Goal: Task Accomplishment & Management: Manage account settings

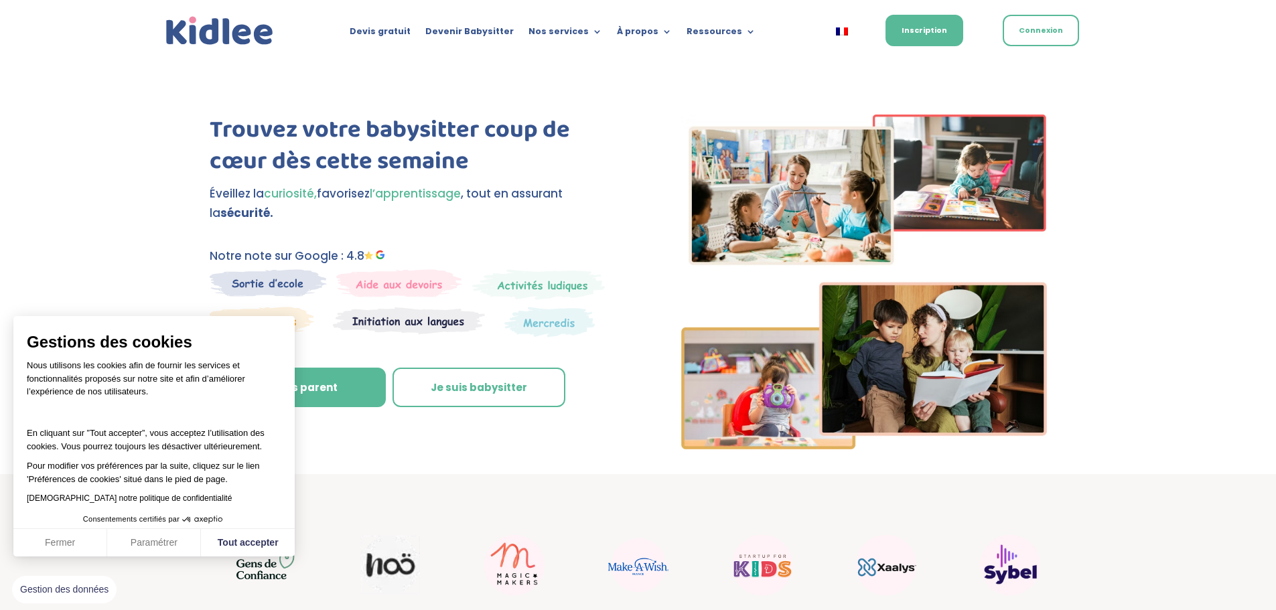
click at [273, 517] on span "Consentements certifiés par" at bounding box center [153, 519] width 281 height 17
click at [273, 541] on button "Tout accepter" at bounding box center [248, 543] width 94 height 28
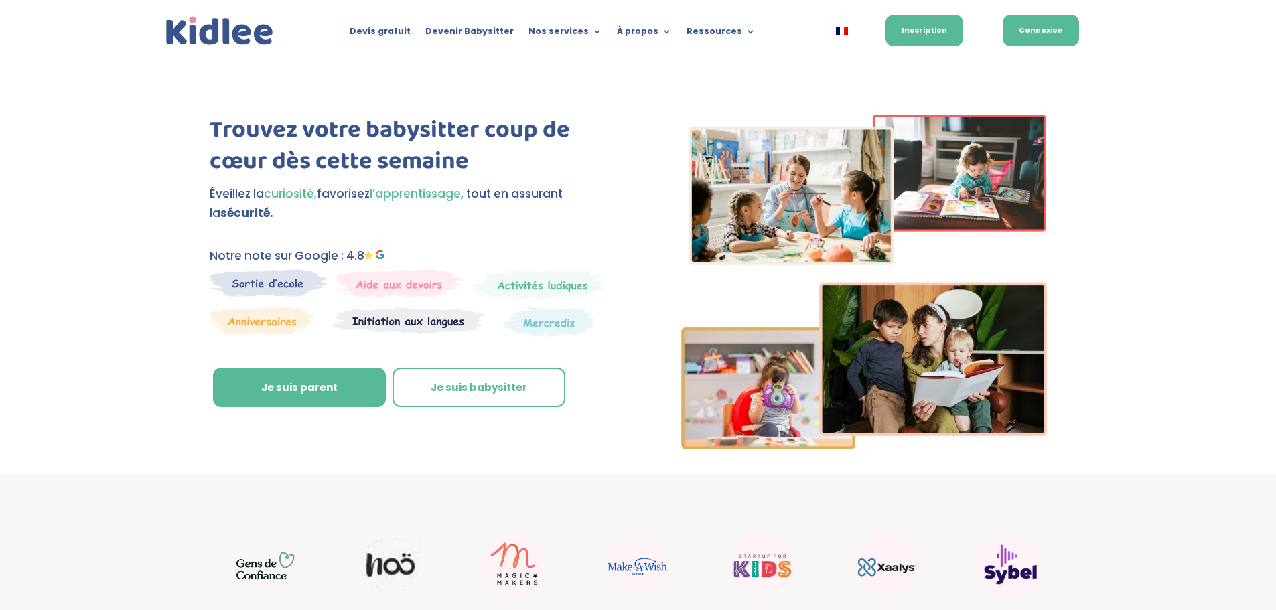
click at [1067, 40] on link "Connexion" at bounding box center [1041, 30] width 76 height 31
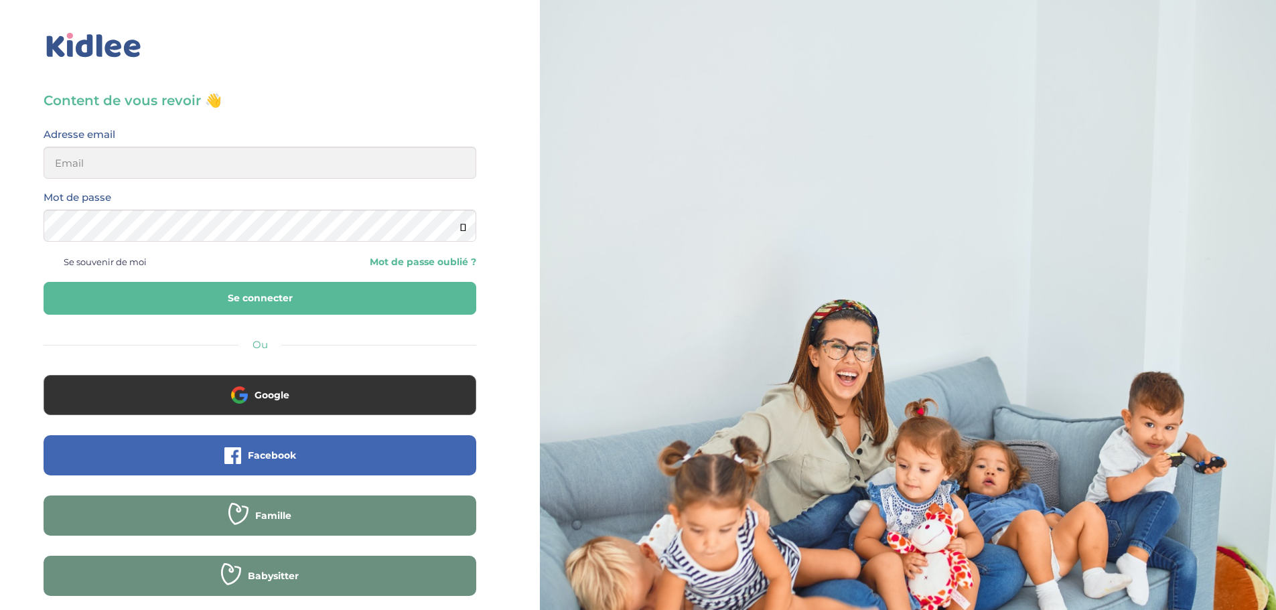
click at [149, 121] on div "Content de vous revoir 👋 Avant de poursuivre veuillez vérifier que tous les cha…" at bounding box center [260, 362] width 433 height 543
click at [145, 135] on div "Adresse email" at bounding box center [260, 152] width 433 height 53
click at [111, 157] on input "email" at bounding box center [260, 163] width 433 height 32
drag, startPoint x: 223, startPoint y: 168, endPoint x: 0, endPoint y: 177, distance: 223.3
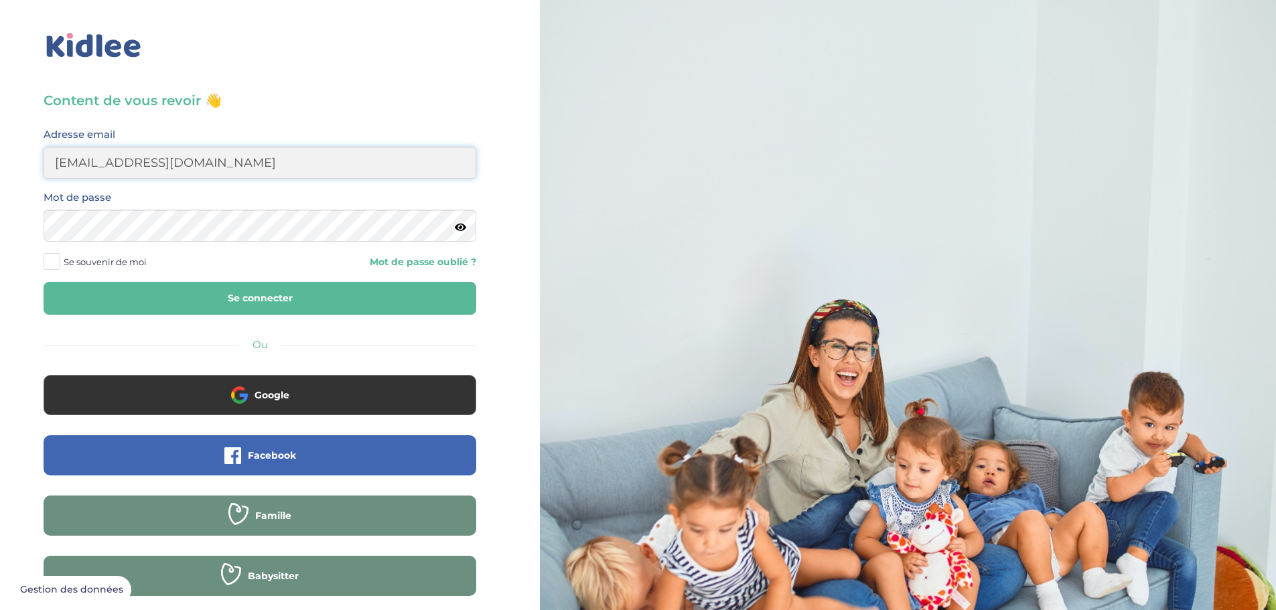
click at [0, 177] on div "Content de vous revoir 👋 Avant de poursuivre veuillez vérifier que tous les cha…" at bounding box center [260, 320] width 540 height 641
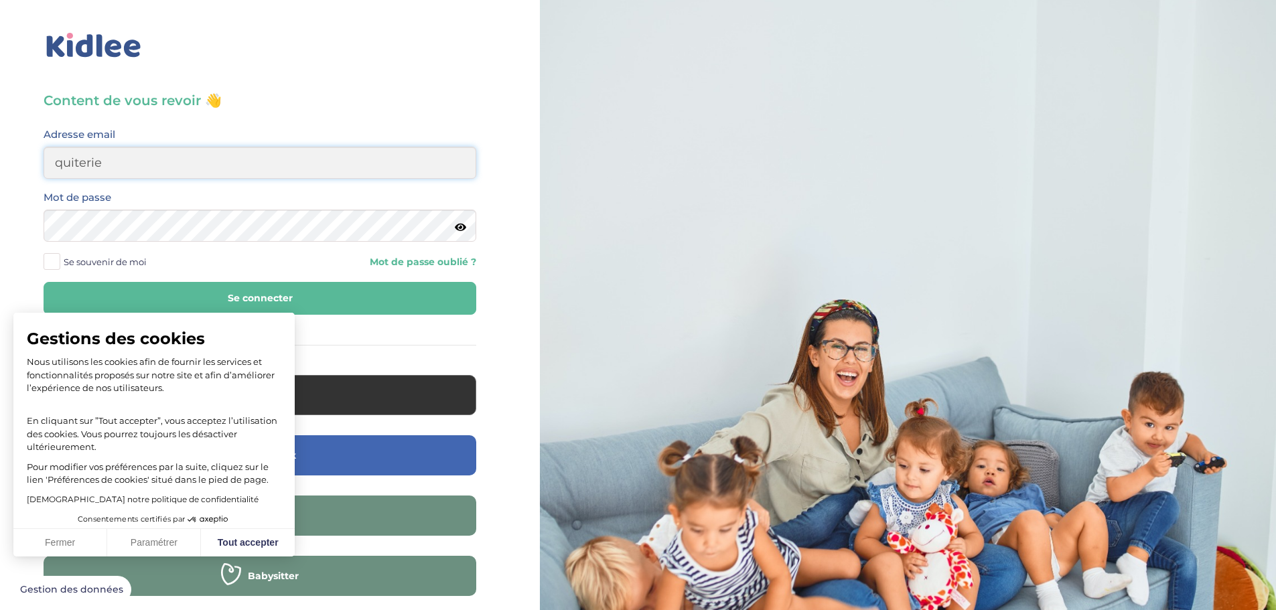
type input "quiterie.bastie@gmail.com"
click at [247, 541] on button "Tout accepter" at bounding box center [248, 543] width 94 height 28
checkbox input "true"
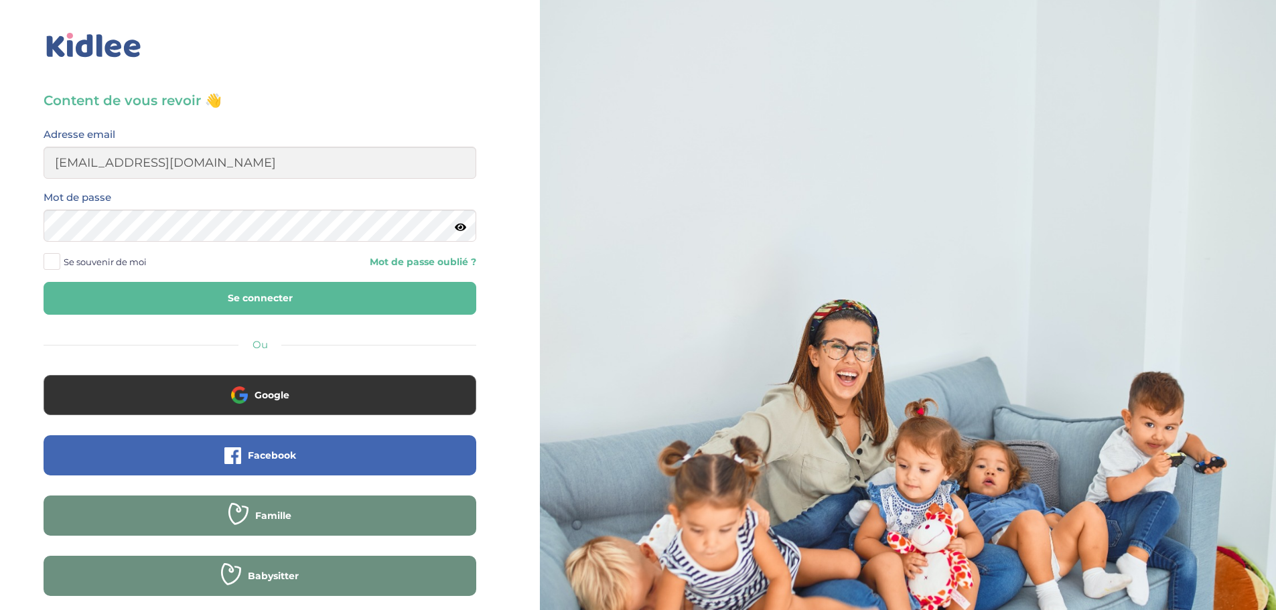
click at [172, 289] on button "Se connecter" at bounding box center [260, 298] width 433 height 33
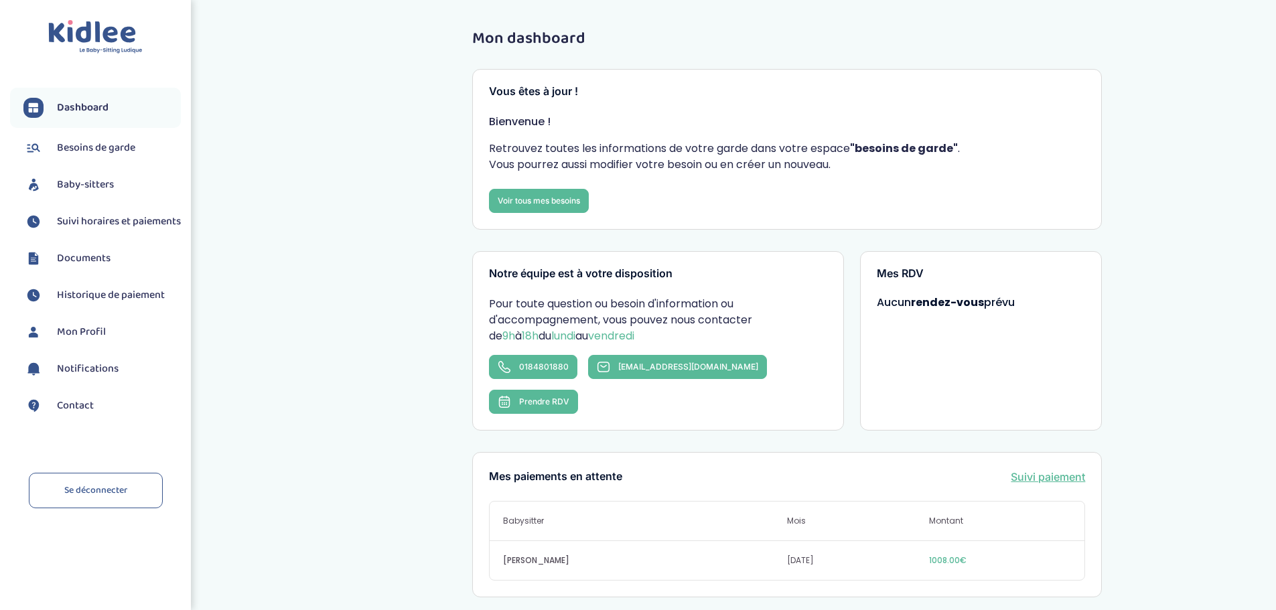
click at [90, 227] on span "Suivi horaires et paiements" at bounding box center [119, 222] width 124 height 16
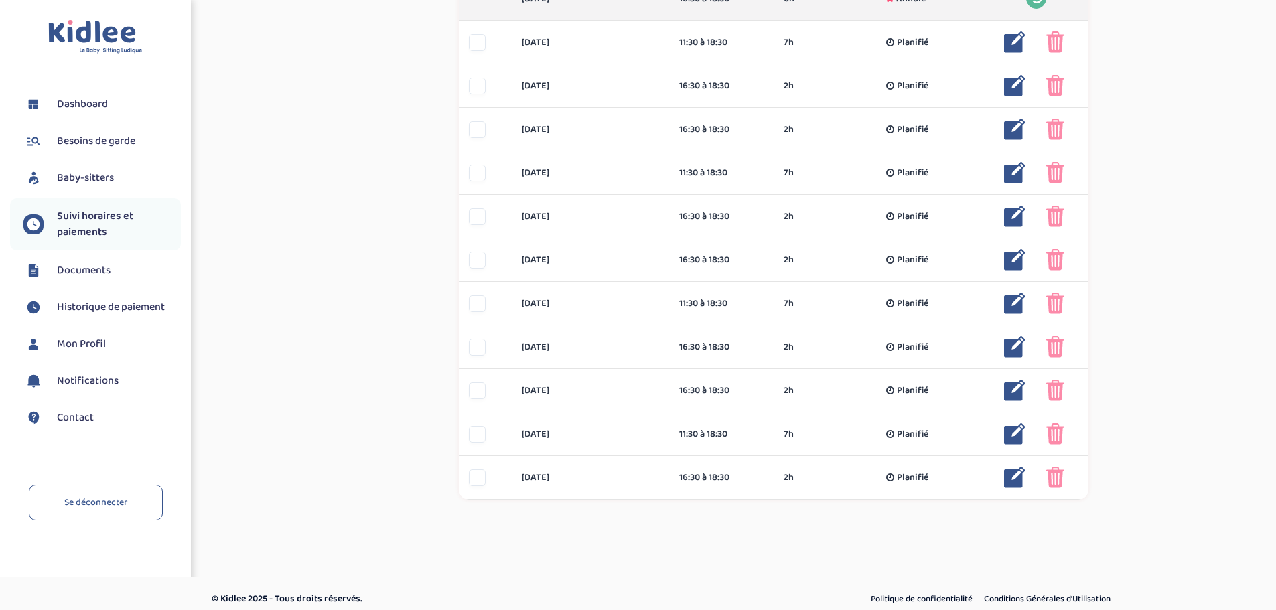
scroll to position [486, 0]
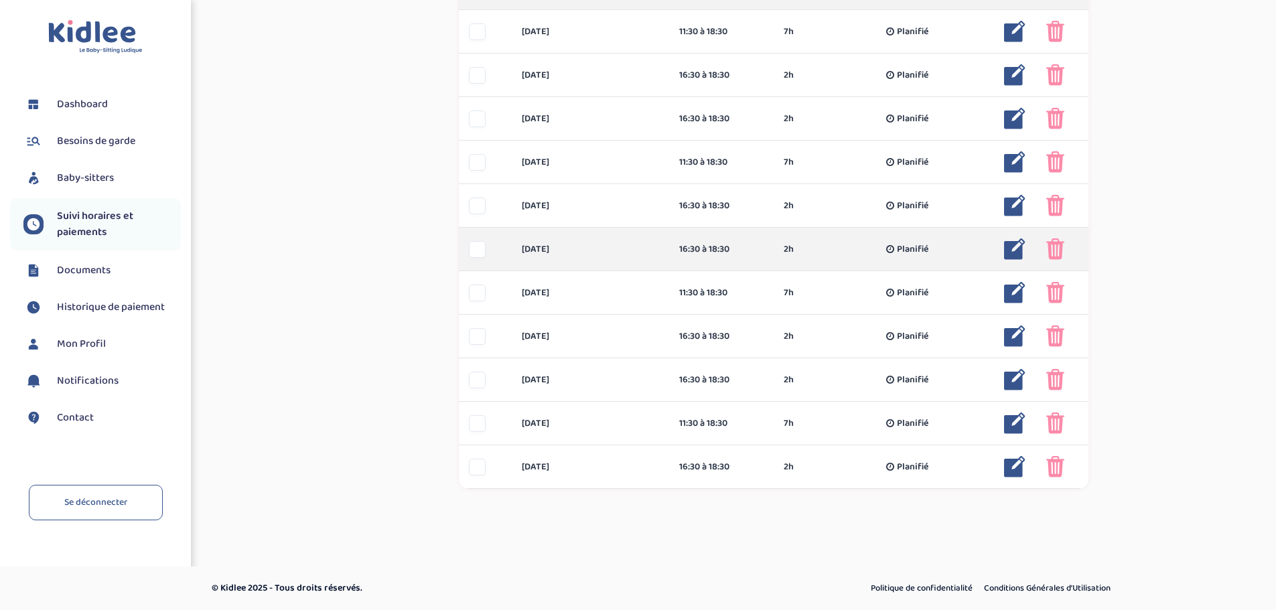
click at [481, 251] on div at bounding box center [477, 249] width 17 height 17
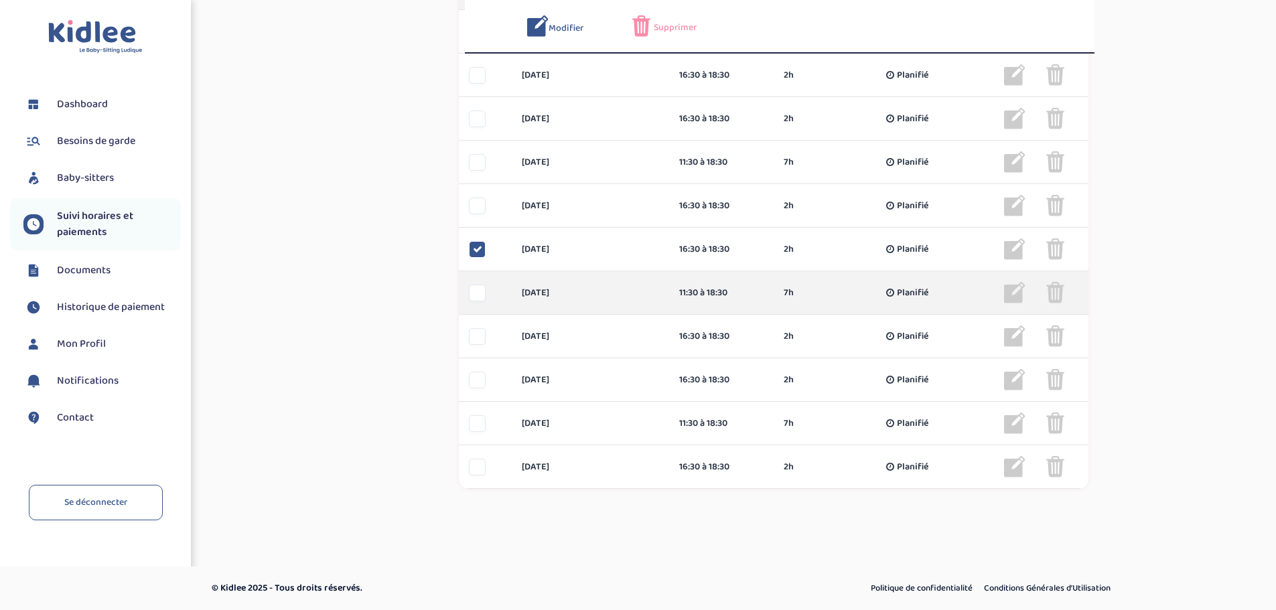
click at [480, 286] on div at bounding box center [477, 293] width 17 height 17
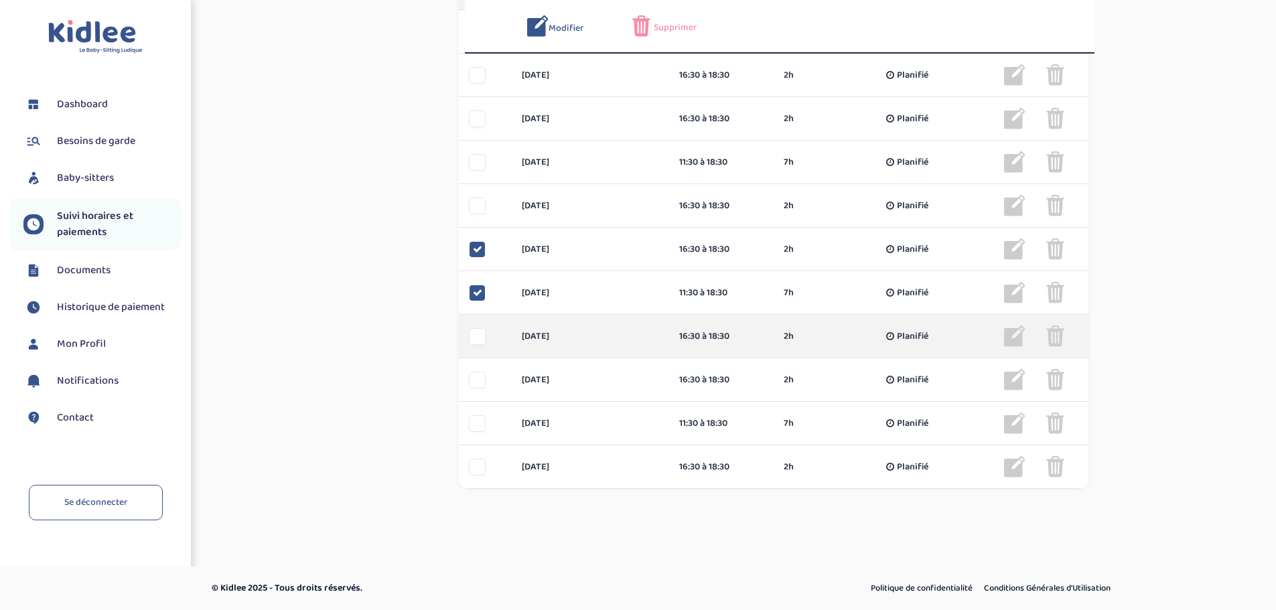
click at [479, 319] on div "jeudi 23 oct 16:30 à 18:30 2h Planifié 2h Planifié ... Modifier Supprimer" at bounding box center [774, 337] width 630 height 44
click at [478, 340] on div at bounding box center [477, 336] width 17 height 17
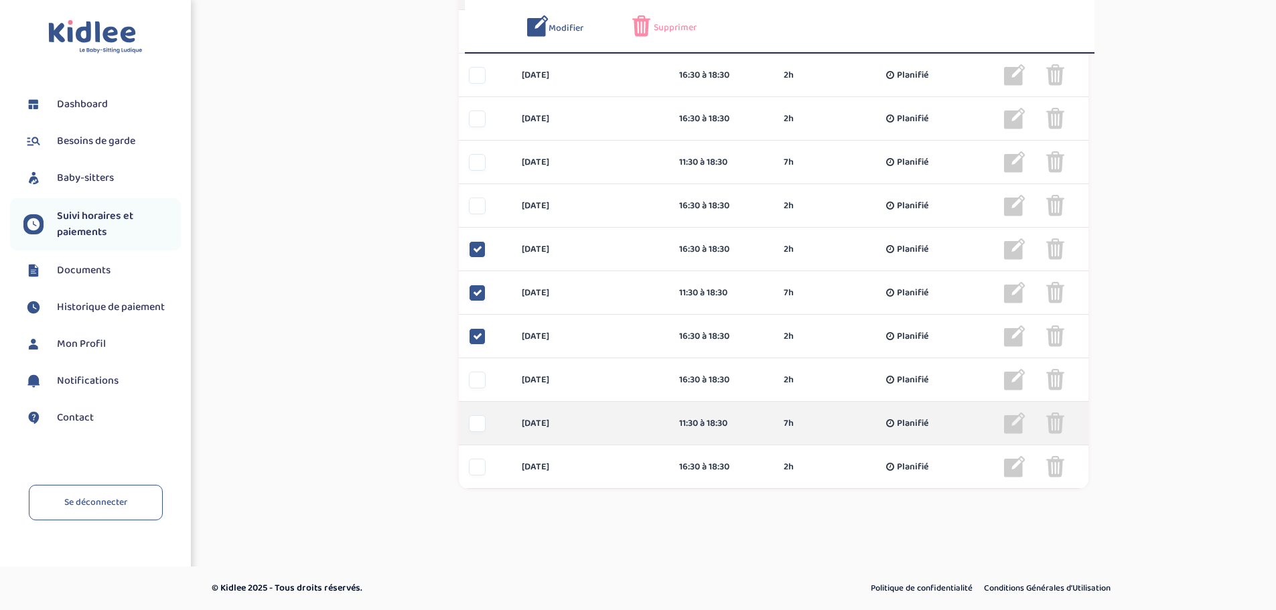
drag, startPoint x: 476, startPoint y: 391, endPoint x: 476, endPoint y: 406, distance: 14.8
click at [475, 391] on div "lundi 27 oct 16:30 à 18:30 2h Planifié 2h Planifié ... Modifier Supprimer" at bounding box center [774, 380] width 630 height 44
click at [478, 430] on div at bounding box center [477, 423] width 17 height 17
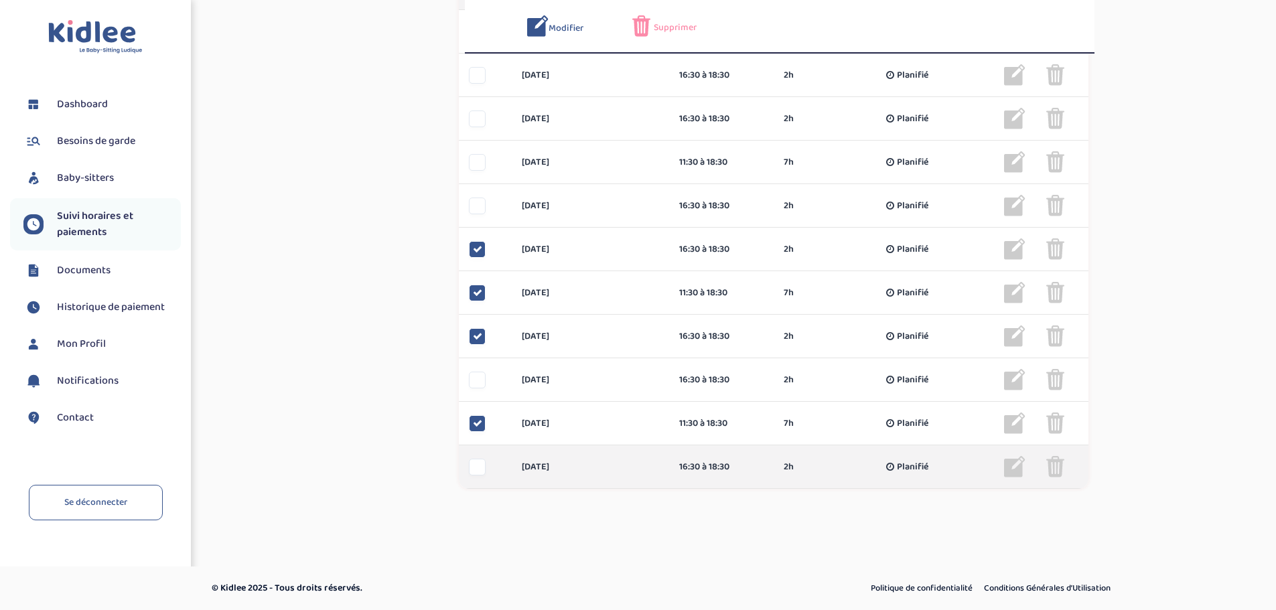
click at [479, 463] on div at bounding box center [477, 467] width 17 height 17
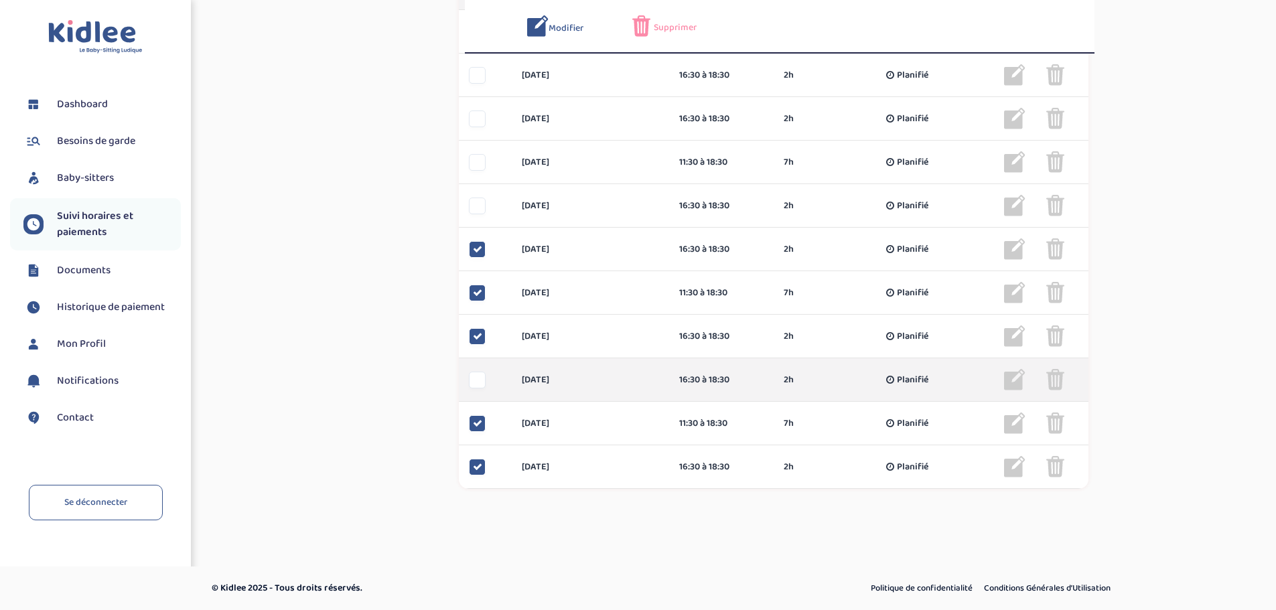
click at [474, 388] on div at bounding box center [477, 380] width 17 height 17
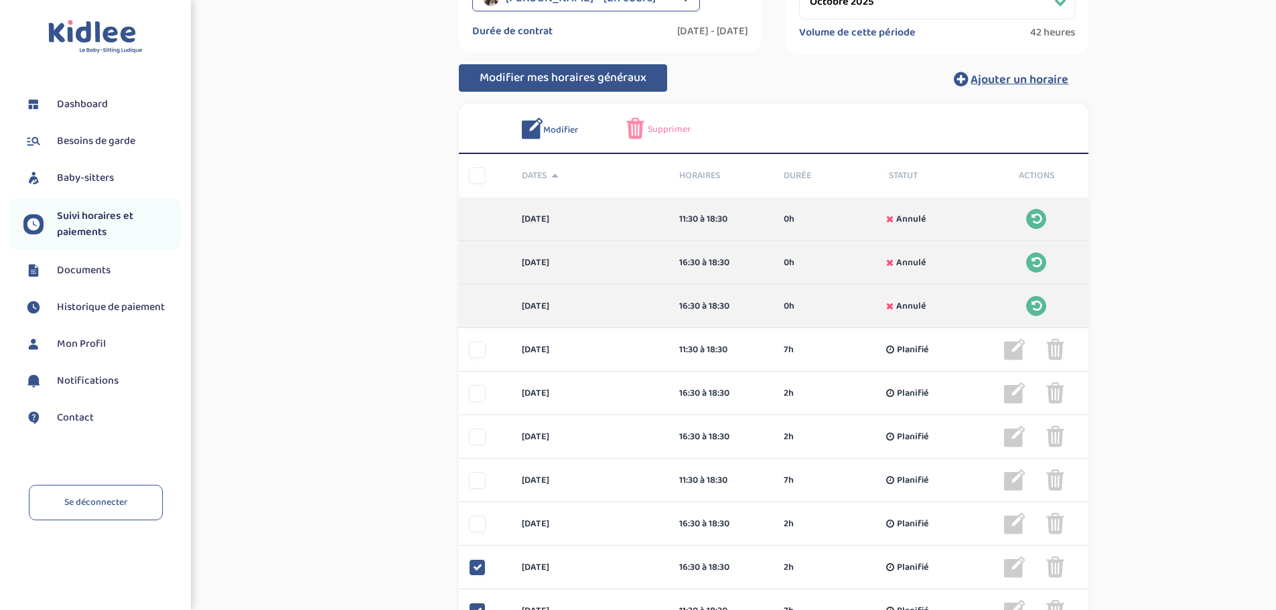
scroll to position [151, 0]
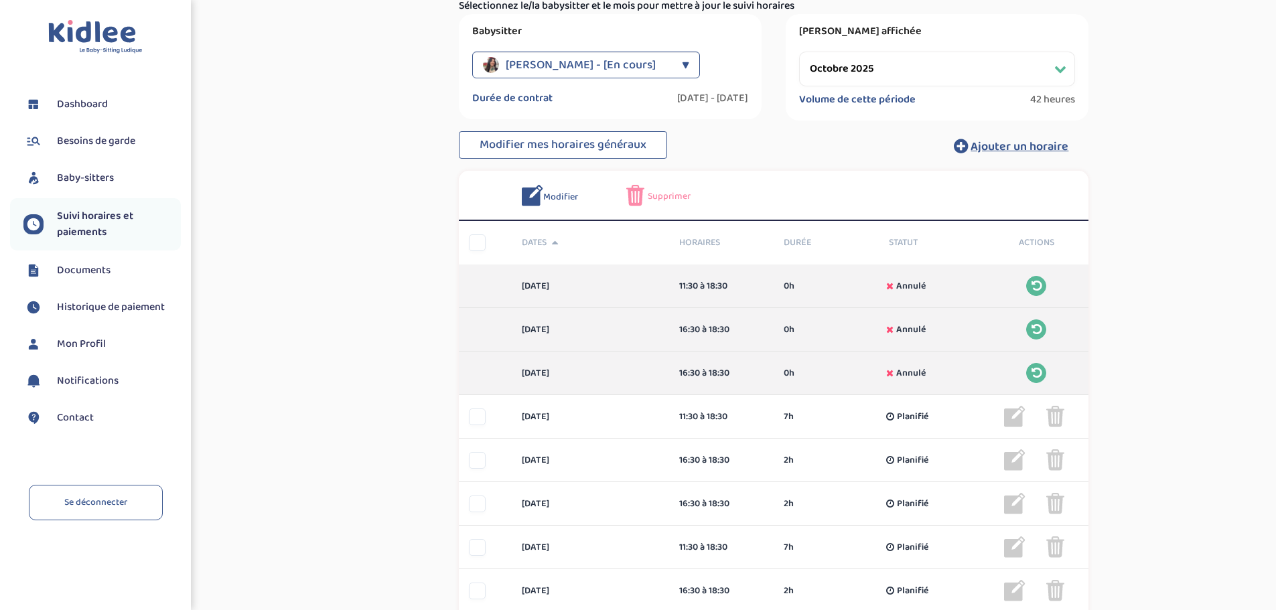
click at [874, 69] on select "Filtrer par mois septembre 2025 octobre 2025 novembre 2025 décembre 2025 janvie…" at bounding box center [937, 69] width 276 height 35
click at [799, 52] on select "Filtrer par mois septembre 2025 octobre 2025 novembre 2025 décembre 2025 janvie…" at bounding box center [937, 69] width 276 height 35
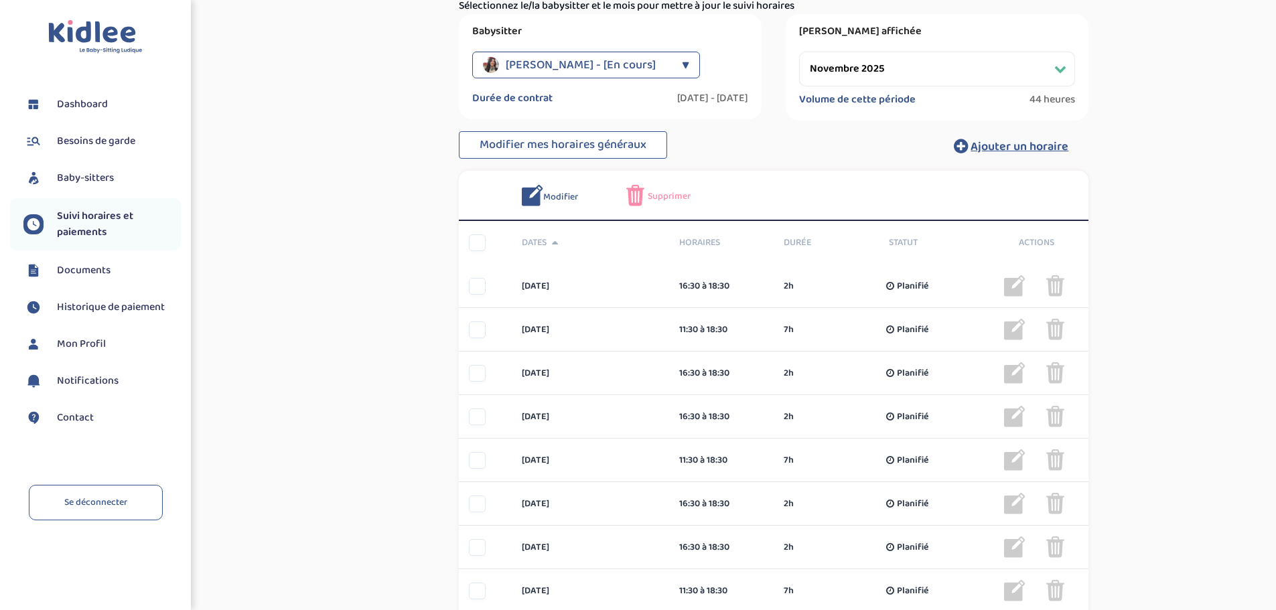
click at [847, 71] on select "Filtrer par mois septembre 2025 octobre 2025 novembre 2025 décembre 2025 janvie…" at bounding box center [937, 69] width 276 height 35
select select "octobre 2025"
click at [799, 52] on select "Filtrer par mois septembre 2025 octobre 2025 novembre 2025 décembre 2025 janvie…" at bounding box center [937, 69] width 276 height 35
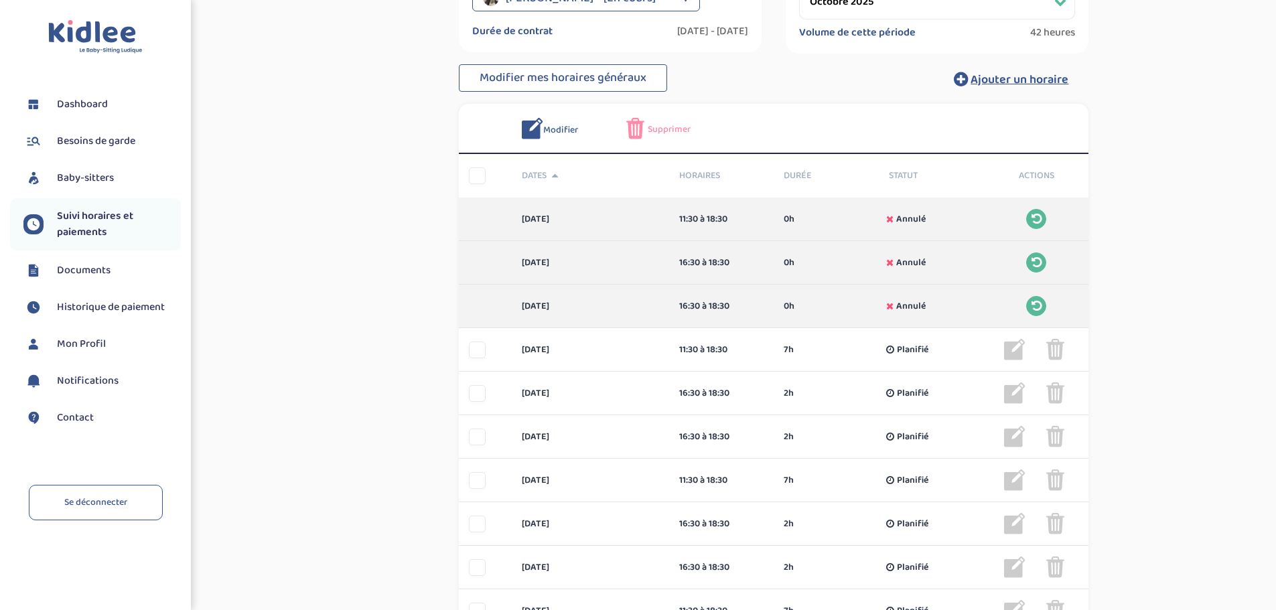
scroll to position [486, 0]
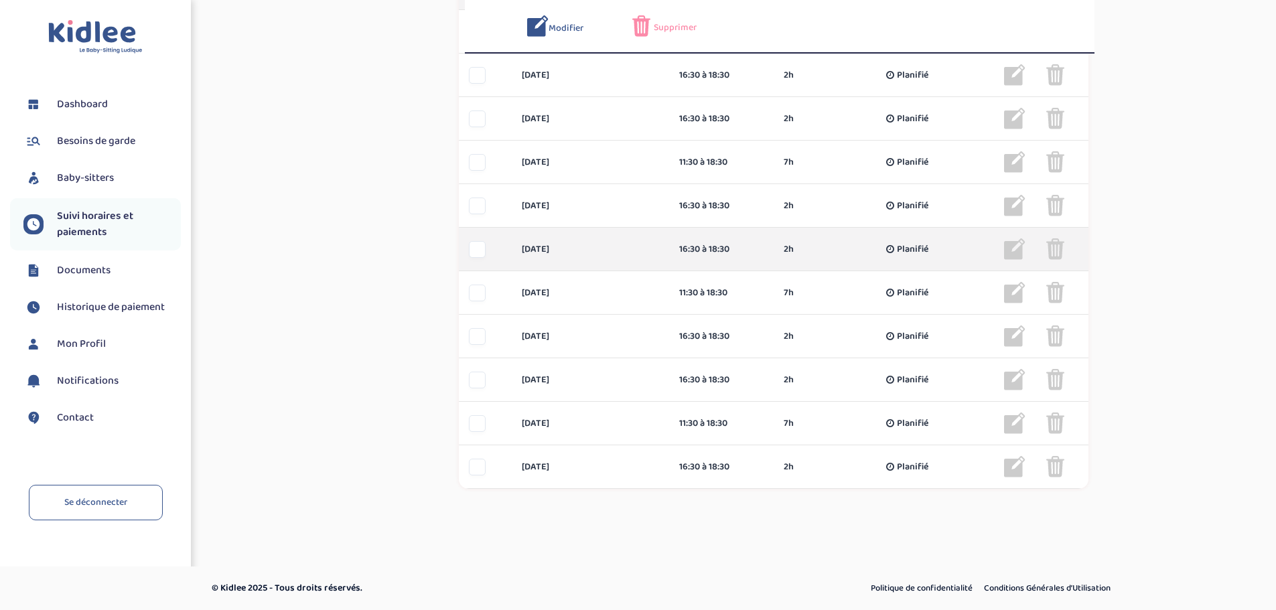
click at [481, 255] on div at bounding box center [477, 249] width 17 height 17
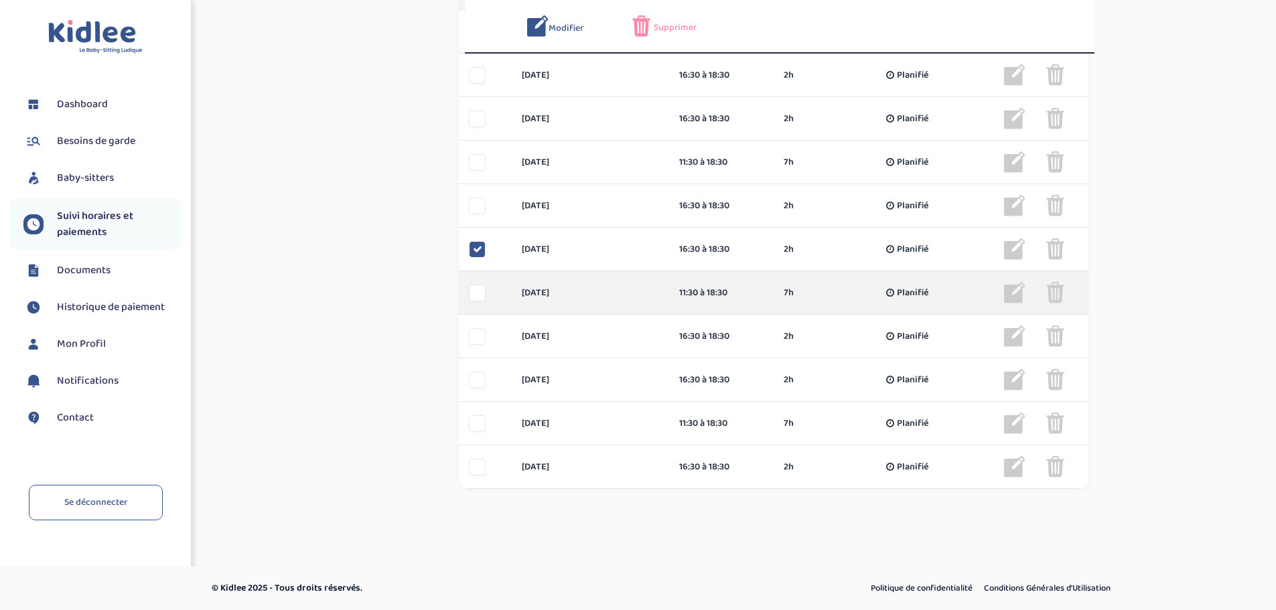
click at [478, 290] on div at bounding box center [477, 293] width 17 height 17
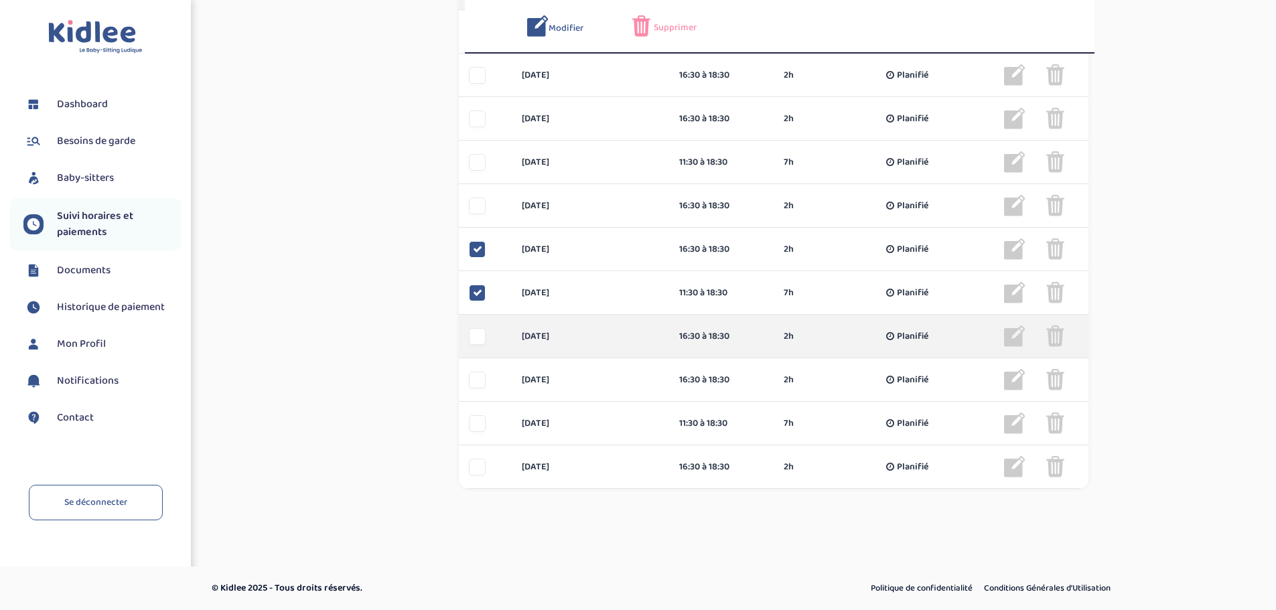
click at [476, 330] on div at bounding box center [477, 336] width 17 height 17
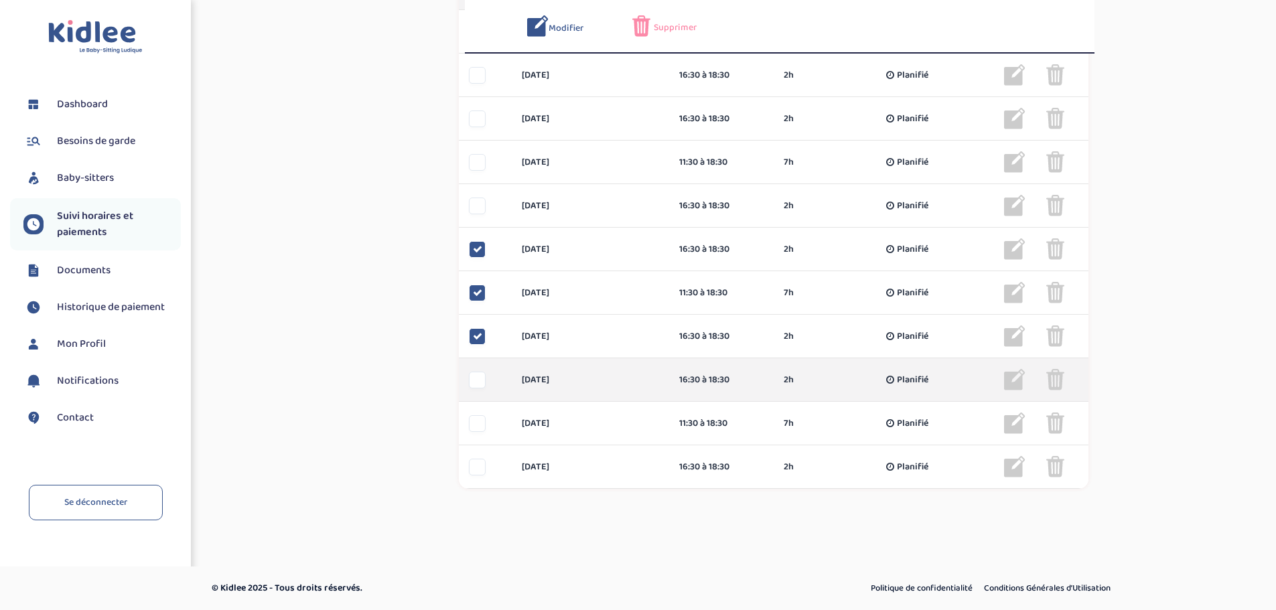
click at [477, 381] on div at bounding box center [477, 380] width 17 height 17
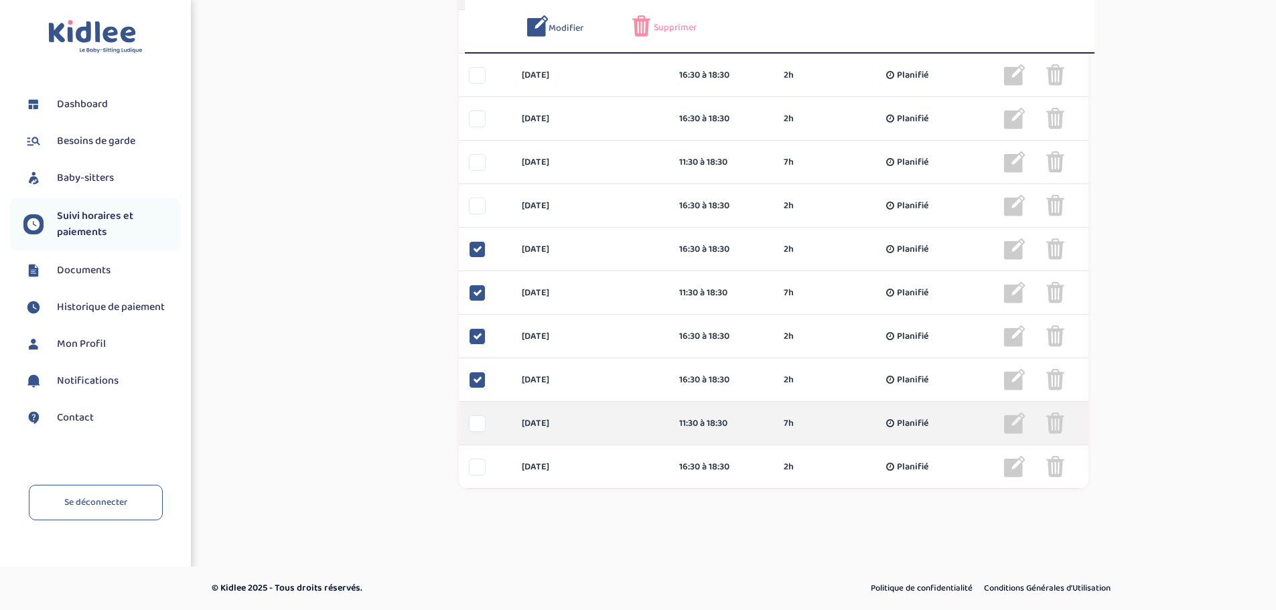
click at [476, 427] on div at bounding box center [477, 423] width 17 height 17
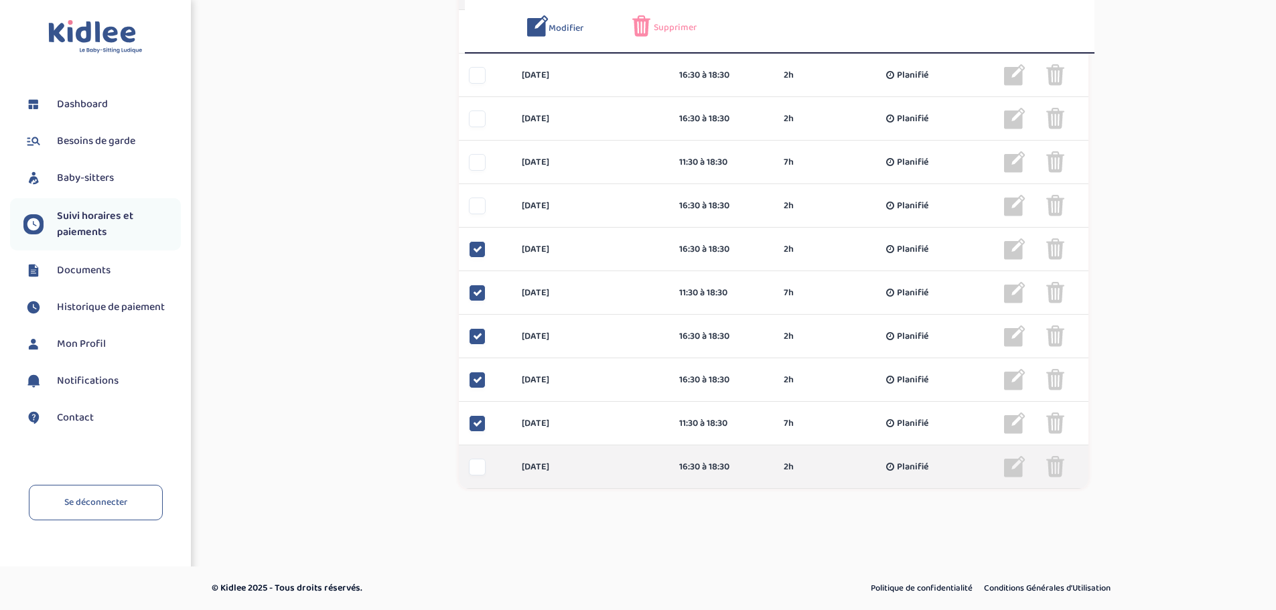
click at [476, 464] on div at bounding box center [477, 467] width 17 height 17
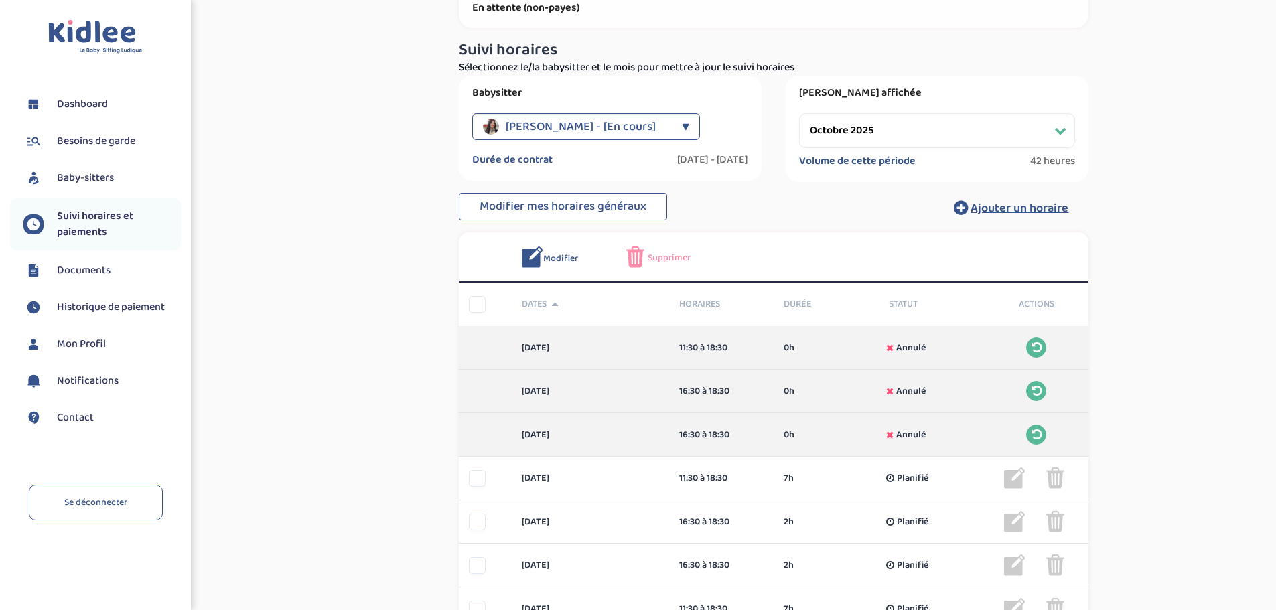
scroll to position [84, 0]
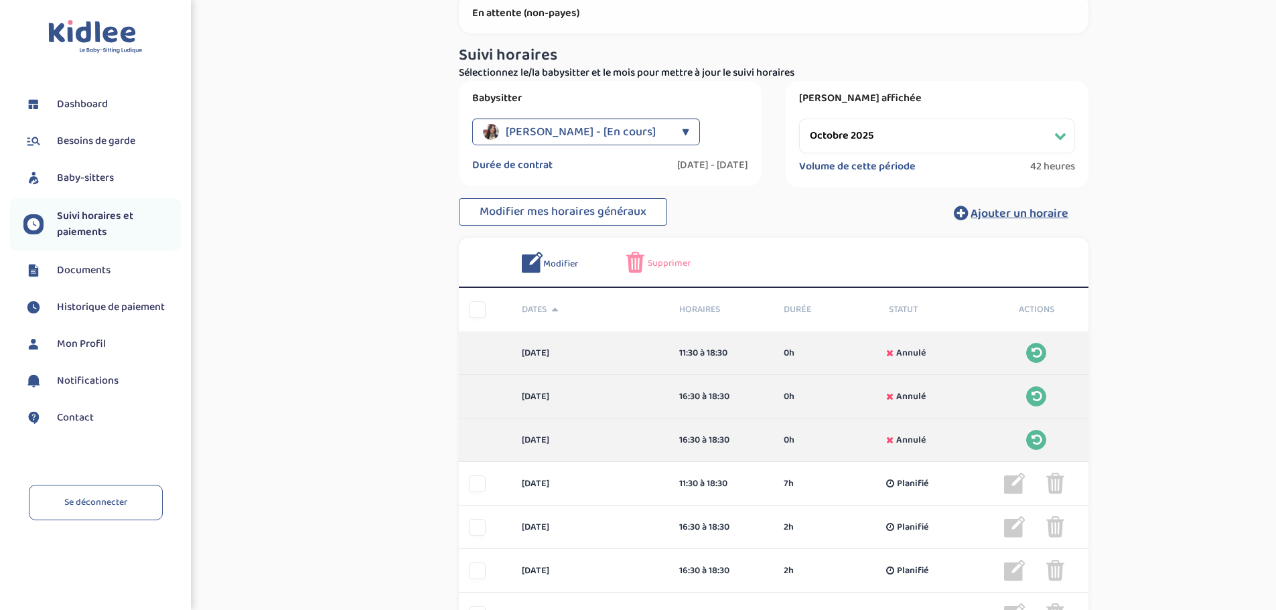
click at [641, 269] on img at bounding box center [635, 262] width 18 height 21
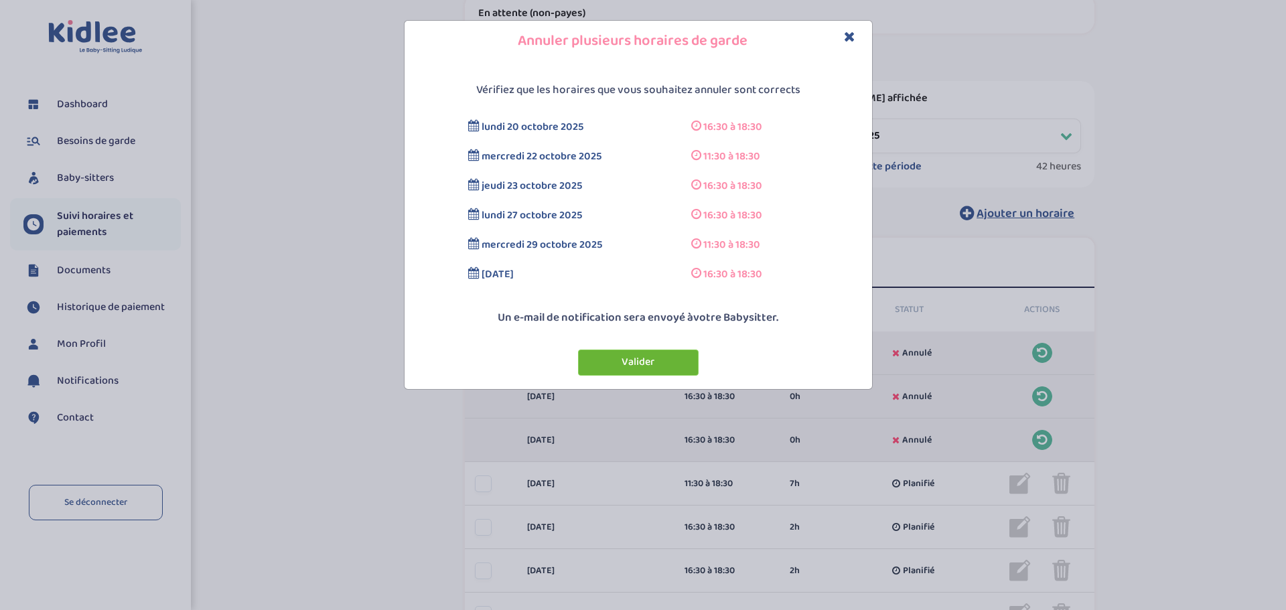
click at [645, 362] on button "Valider" at bounding box center [638, 363] width 121 height 26
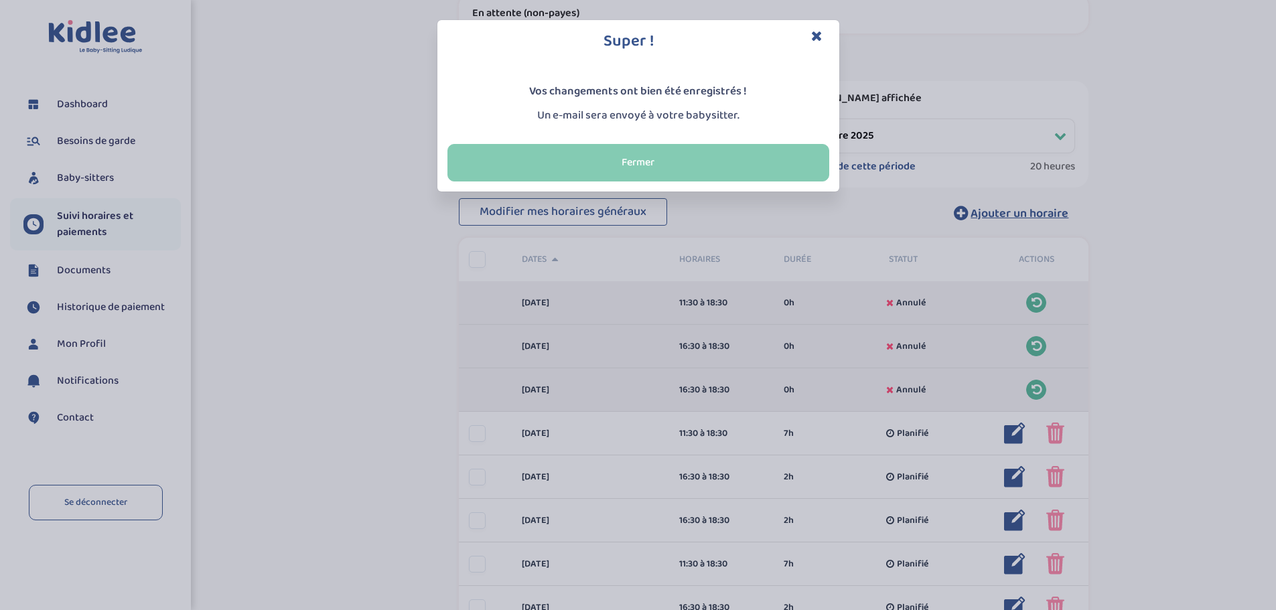
click at [669, 154] on button "Fermer" at bounding box center [639, 163] width 382 height 38
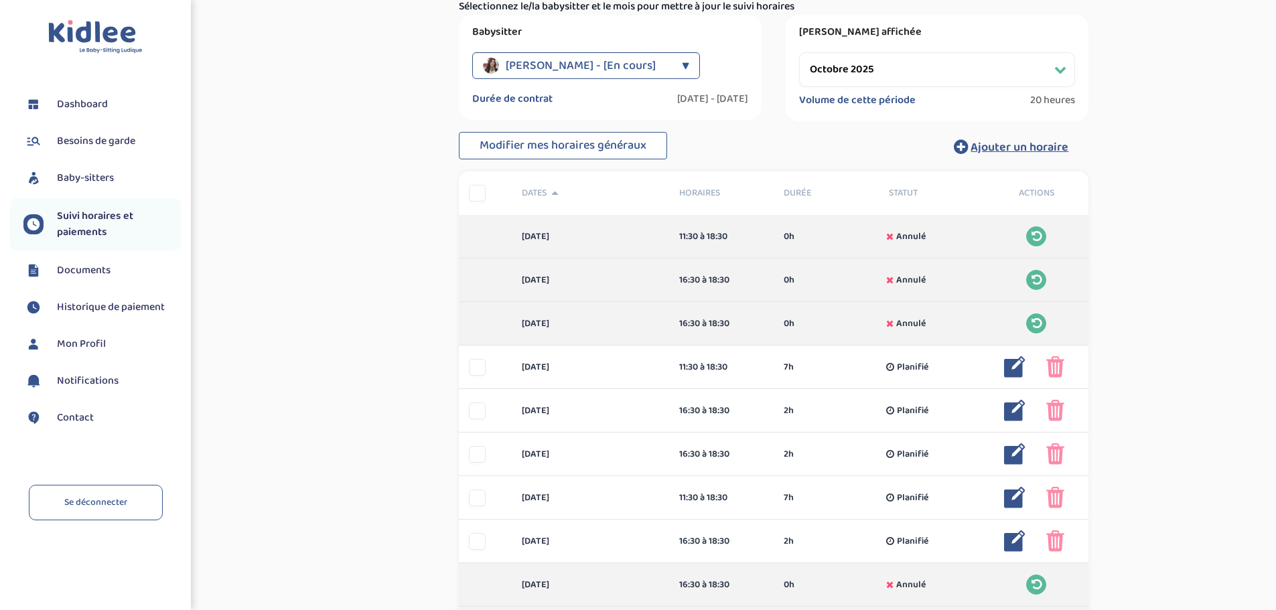
scroll to position [151, 0]
click at [98, 505] on link "Se déconnecter" at bounding box center [96, 503] width 134 height 36
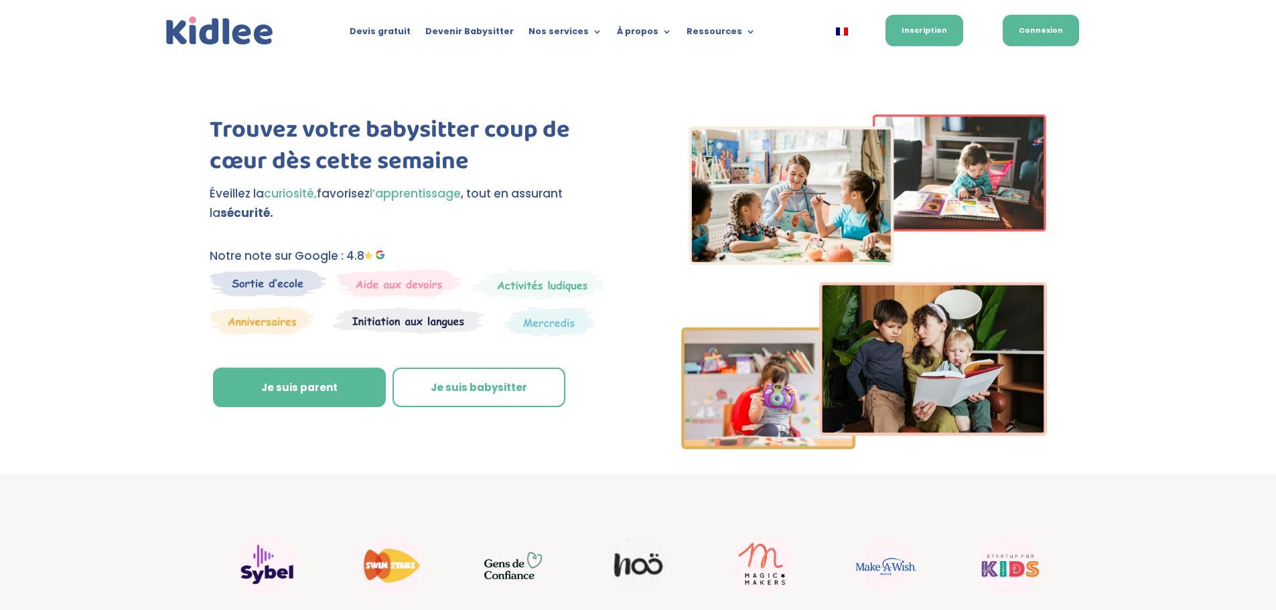
click at [1039, 40] on link "Connexion" at bounding box center [1041, 30] width 76 height 31
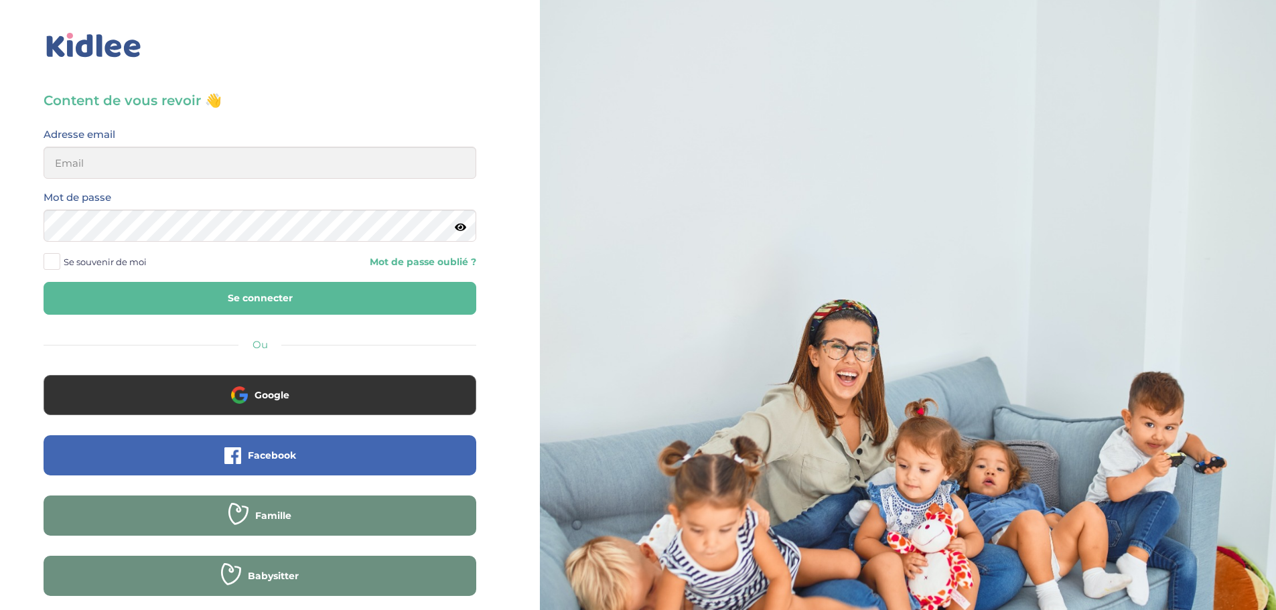
drag, startPoint x: 234, startPoint y: 192, endPoint x: 211, endPoint y: 173, distance: 29.9
click at [233, 192] on div "Mot de passe" at bounding box center [260, 215] width 433 height 53
click at [211, 173] on input "email" at bounding box center [260, 163] width 433 height 32
type input "quiterie.bastie@gmail.com"
click at [163, 285] on button "Se connecter" at bounding box center [260, 298] width 433 height 33
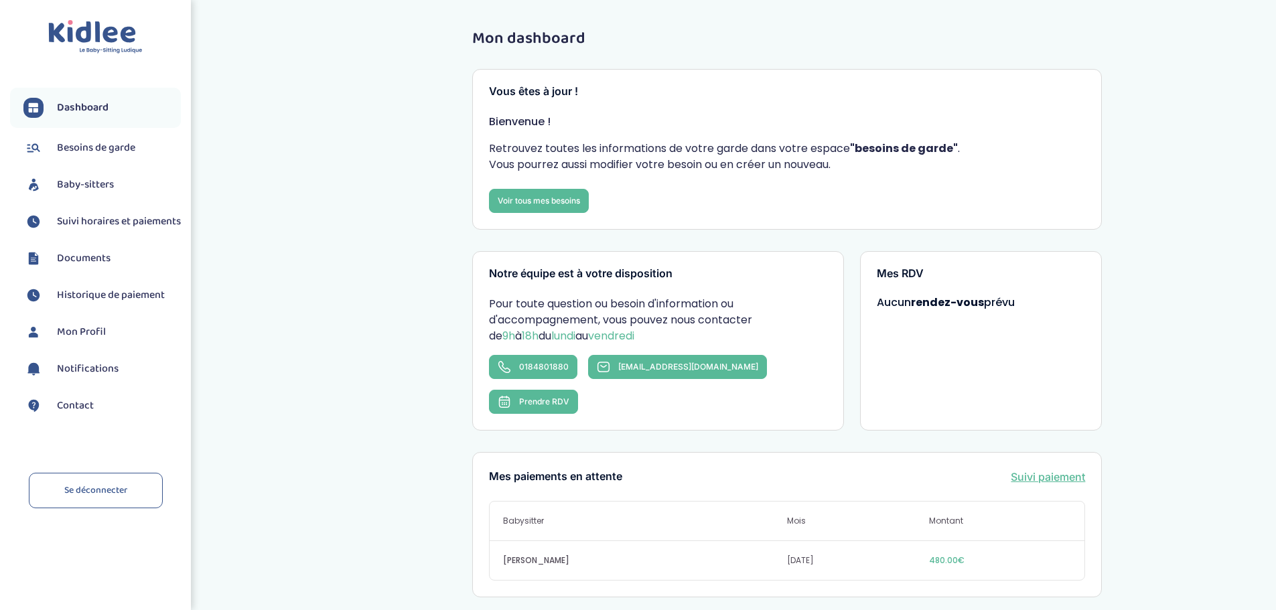
click at [107, 230] on span "Suivi horaires et paiements" at bounding box center [119, 222] width 124 height 16
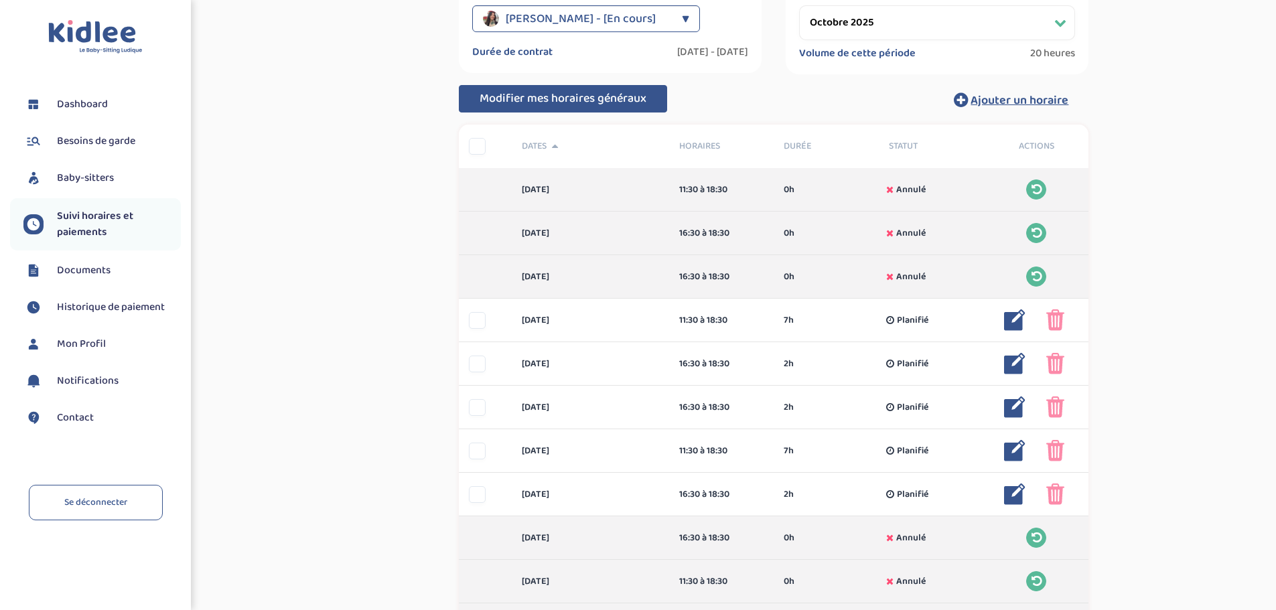
scroll to position [17, 0]
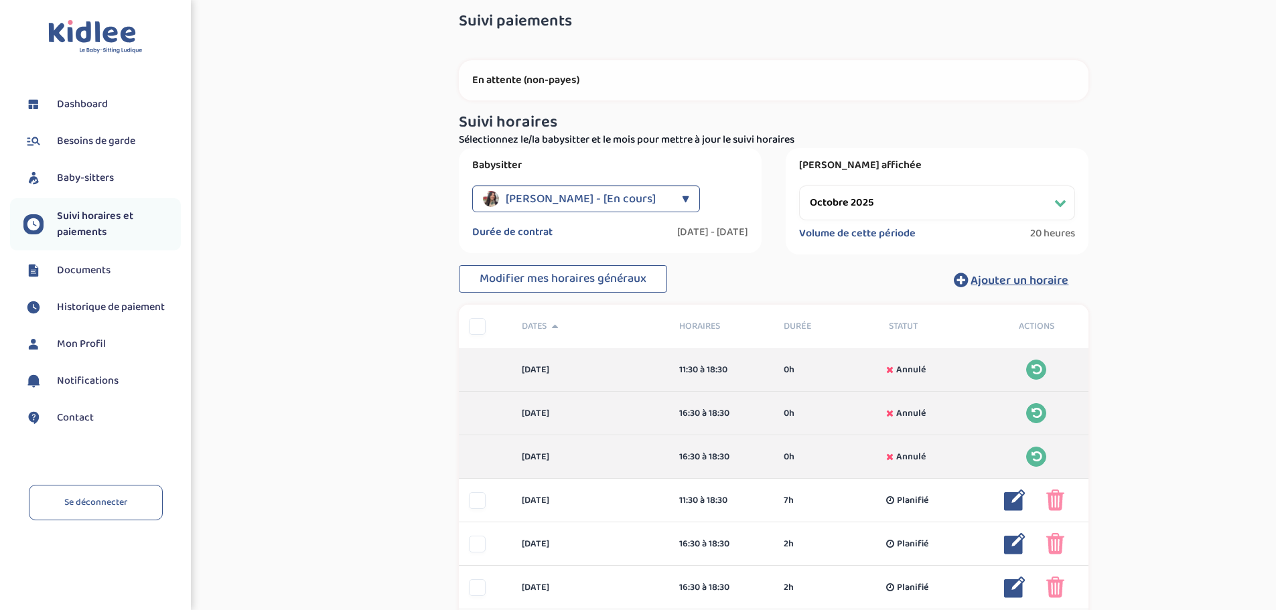
click at [586, 192] on span "Razi Oumaima - [En cours]" at bounding box center [581, 199] width 150 height 27
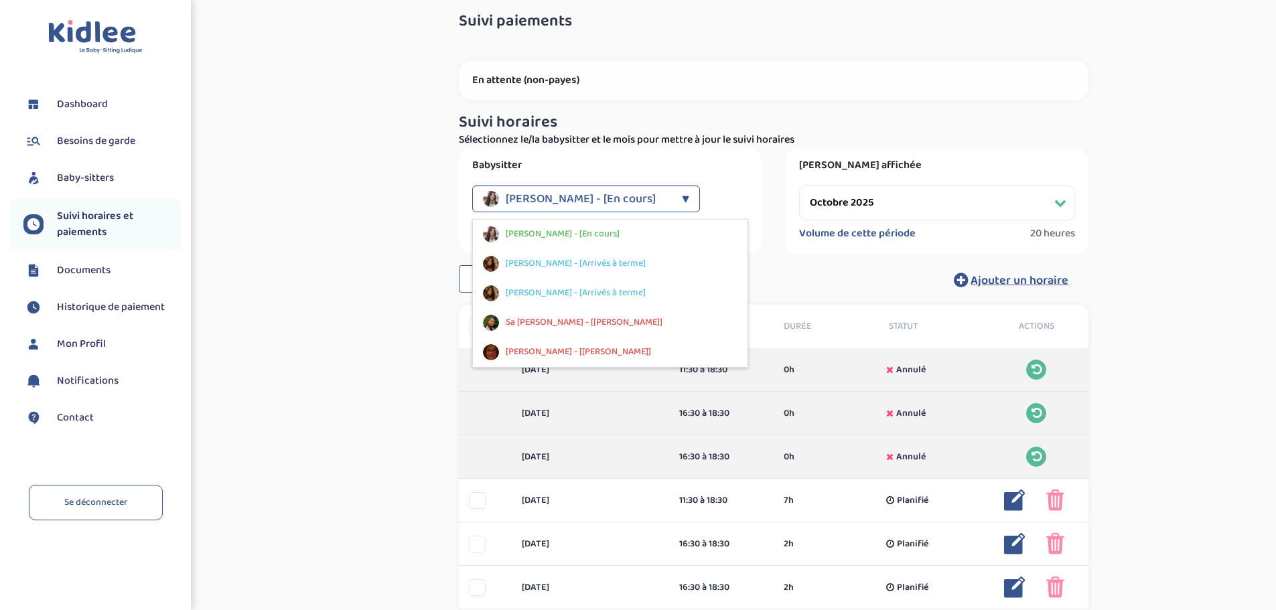
click at [602, 155] on div "Babysitter Razi Oumaima - [En cours] ▼ Razi Oumaima - [En cours] Chergui Katia …" at bounding box center [610, 200] width 303 height 105
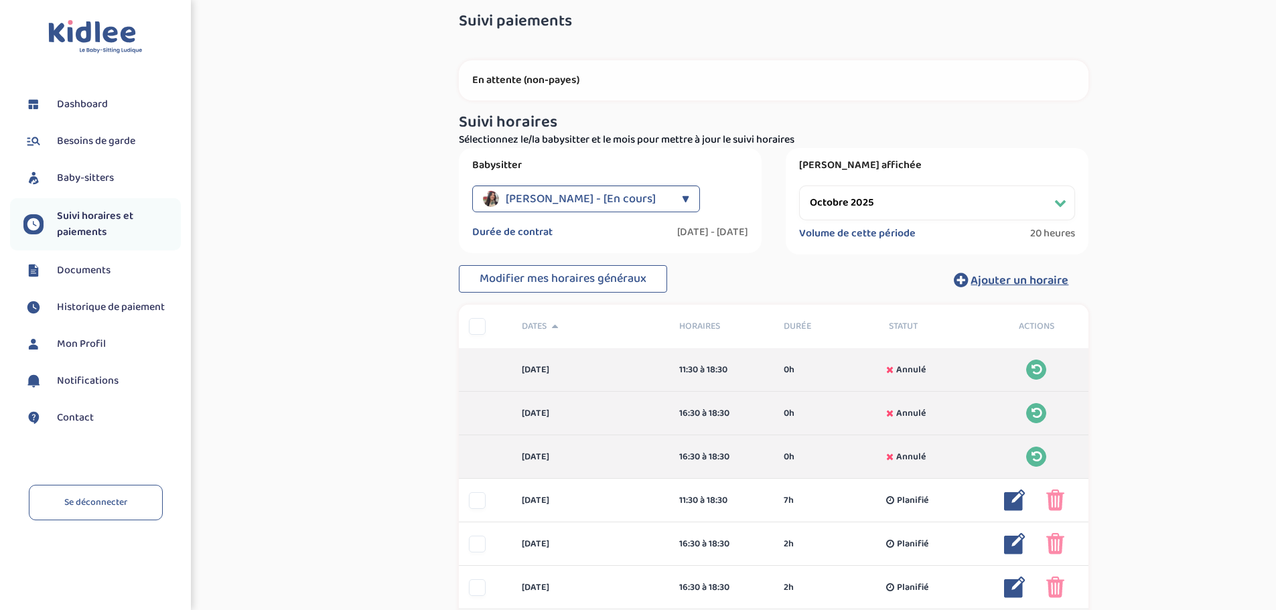
click at [897, 196] on select "Filtrer par mois septembre 2025 octobre 2025 novembre 2025 décembre 2025 janvie…" at bounding box center [937, 203] width 276 height 35
click at [799, 186] on select "Filtrer par mois septembre 2025 octobre 2025 novembre 2025 décembre 2025 janvie…" at bounding box center [937, 203] width 276 height 35
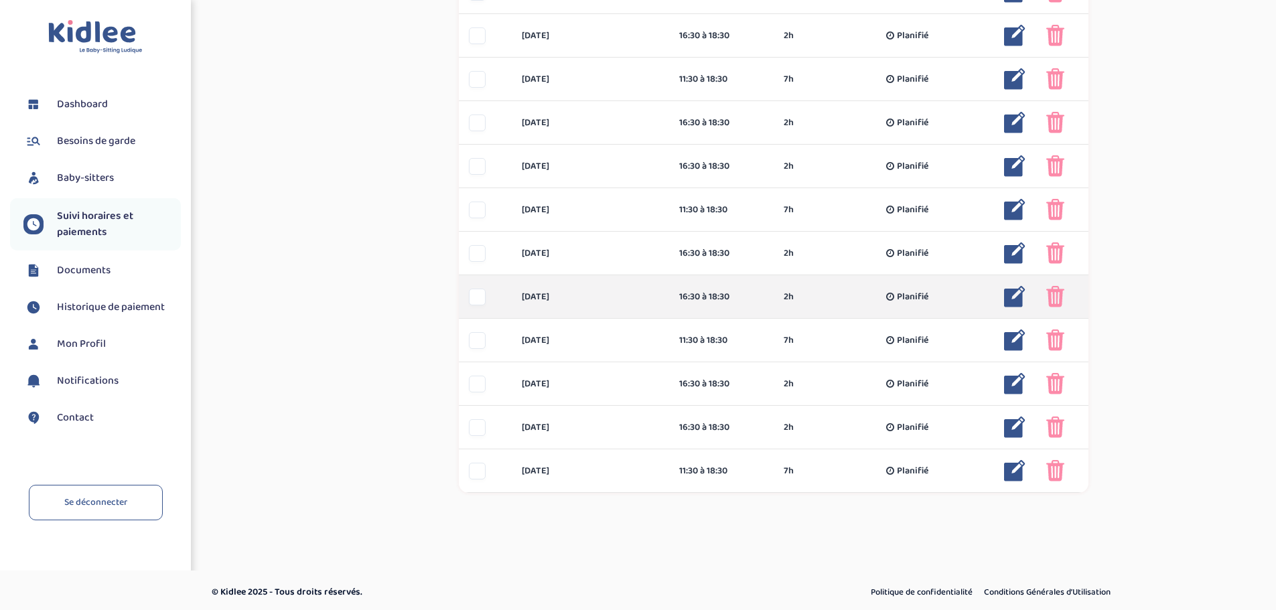
scroll to position [486, 0]
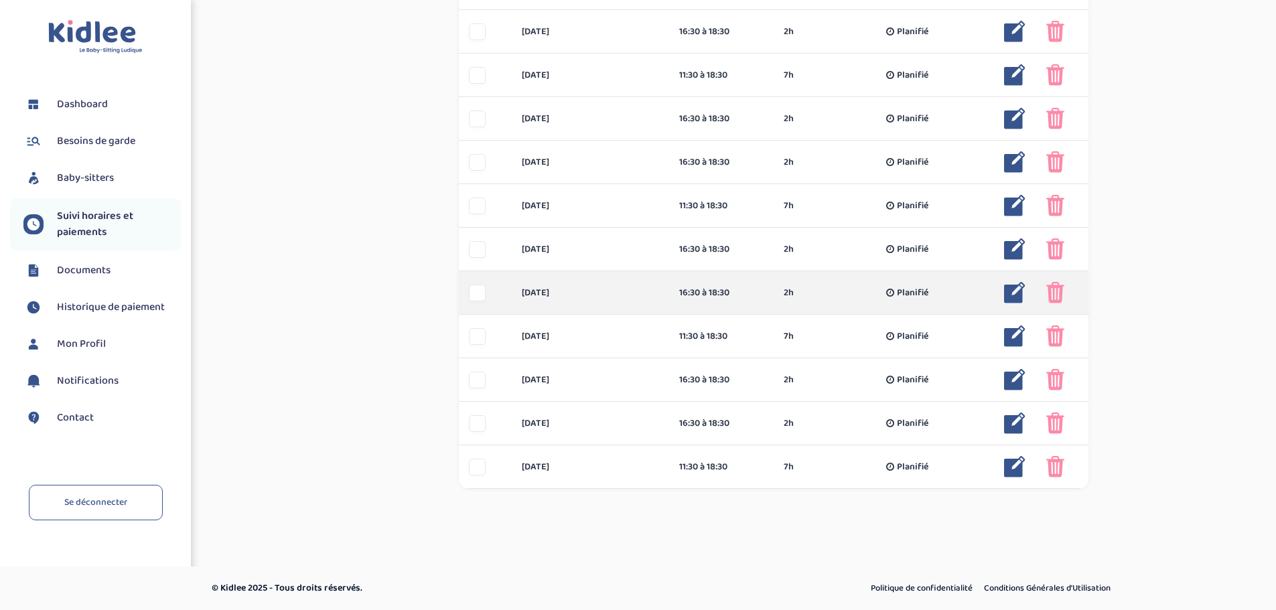
click at [478, 293] on div at bounding box center [477, 293] width 17 height 17
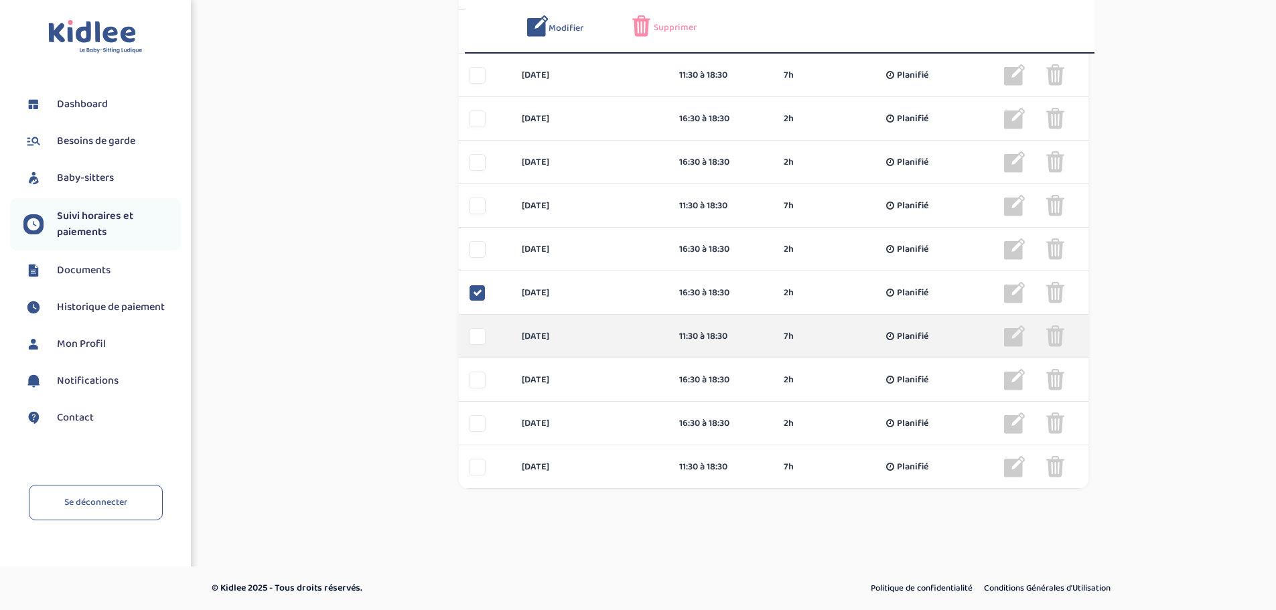
click at [478, 329] on div at bounding box center [477, 336] width 17 height 17
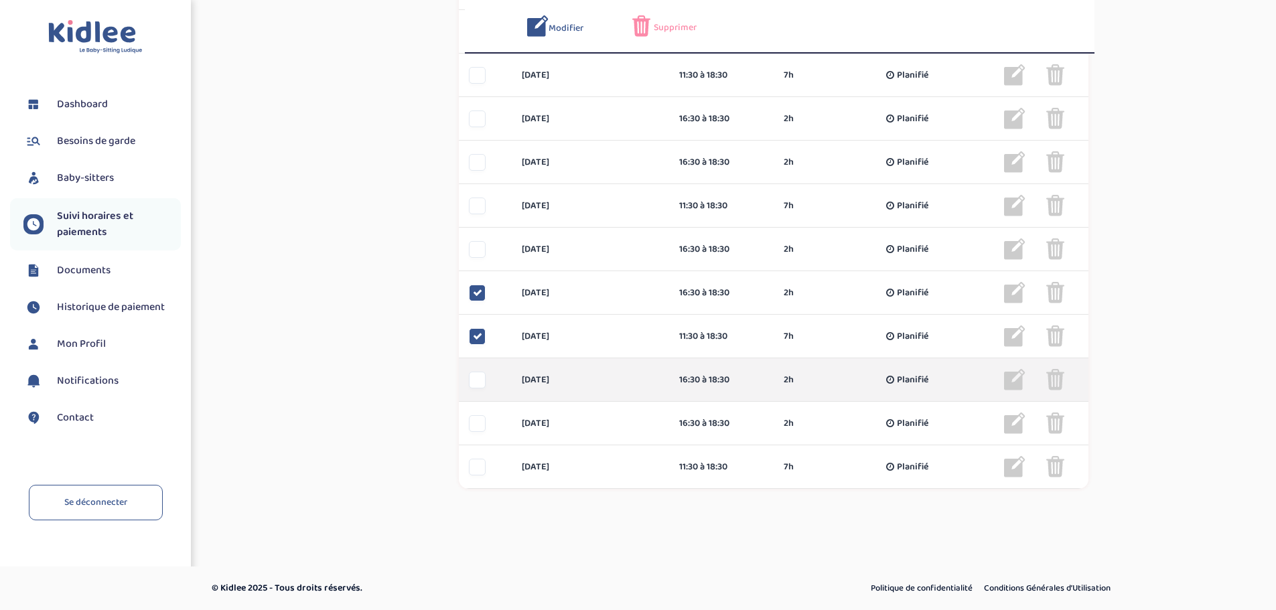
click at [478, 367] on div "jeudi 25 déc 16:30 à 18:30 2h Planifié 2h Planifié ... Modifier Supprimer" at bounding box center [774, 380] width 630 height 44
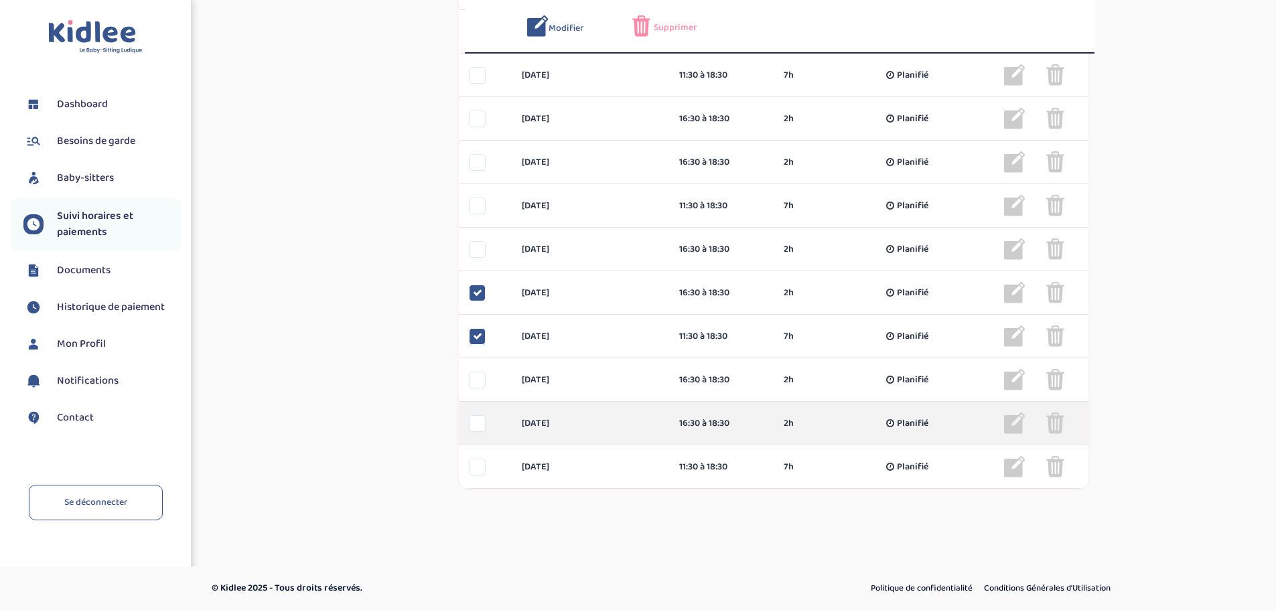
click at [472, 411] on div "lundi 29 déc 16:30 à 18:30 2h Planifié 2h Planifié ... Modifier Supprimer" at bounding box center [774, 424] width 630 height 44
drag, startPoint x: 470, startPoint y: 454, endPoint x: 472, endPoint y: 441, distance: 13.6
click at [471, 446] on div "mercredi 31 déc 11:30 à 18:30 7h Planifié 7h Planifié ... Modifier Supprimer" at bounding box center [774, 468] width 630 height 44
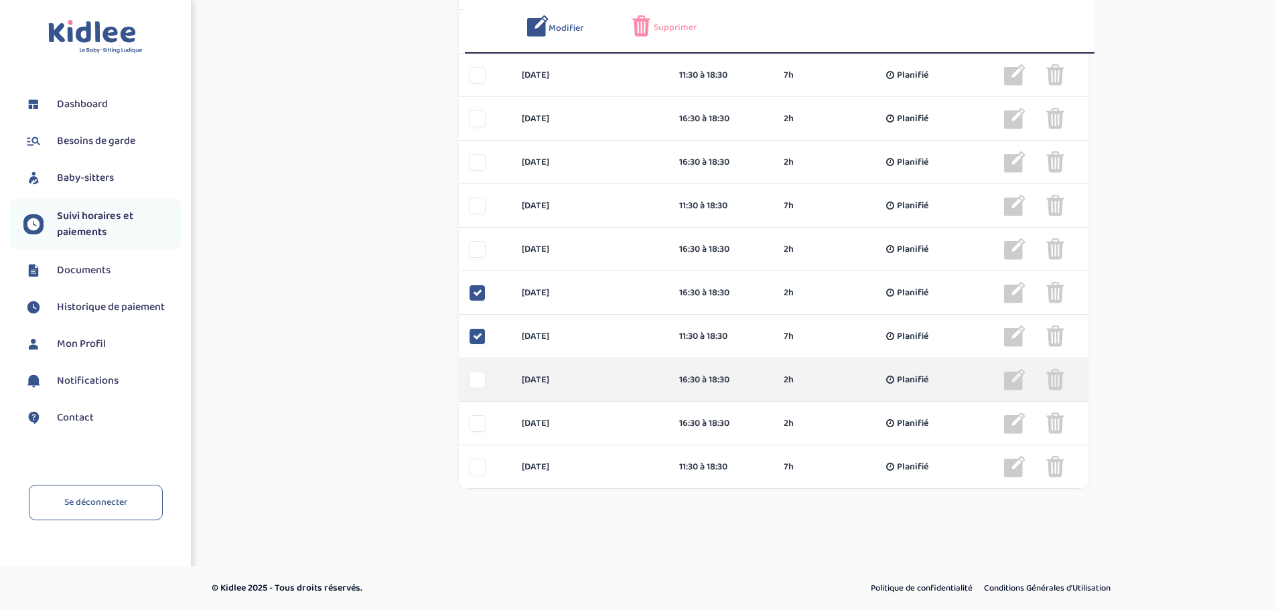
click at [476, 369] on div "jeudi 25 déc 16:30 à 18:30 2h Planifié 2h Planifié ... Modifier Supprimer" at bounding box center [774, 380] width 630 height 44
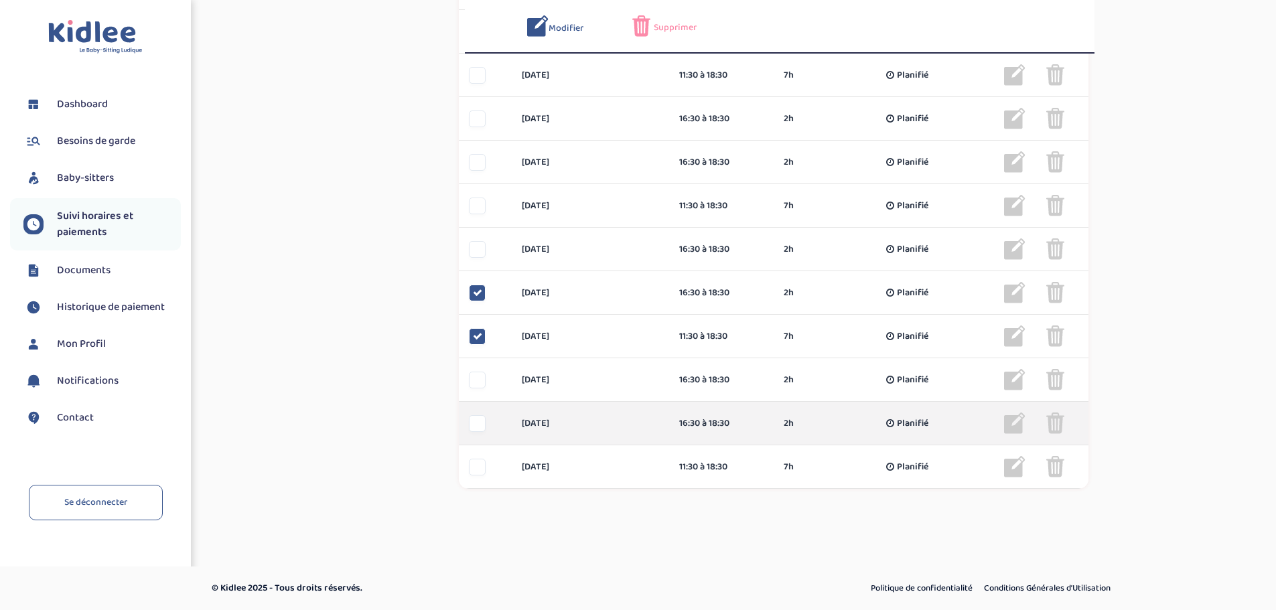
click at [482, 424] on div at bounding box center [477, 423] width 17 height 17
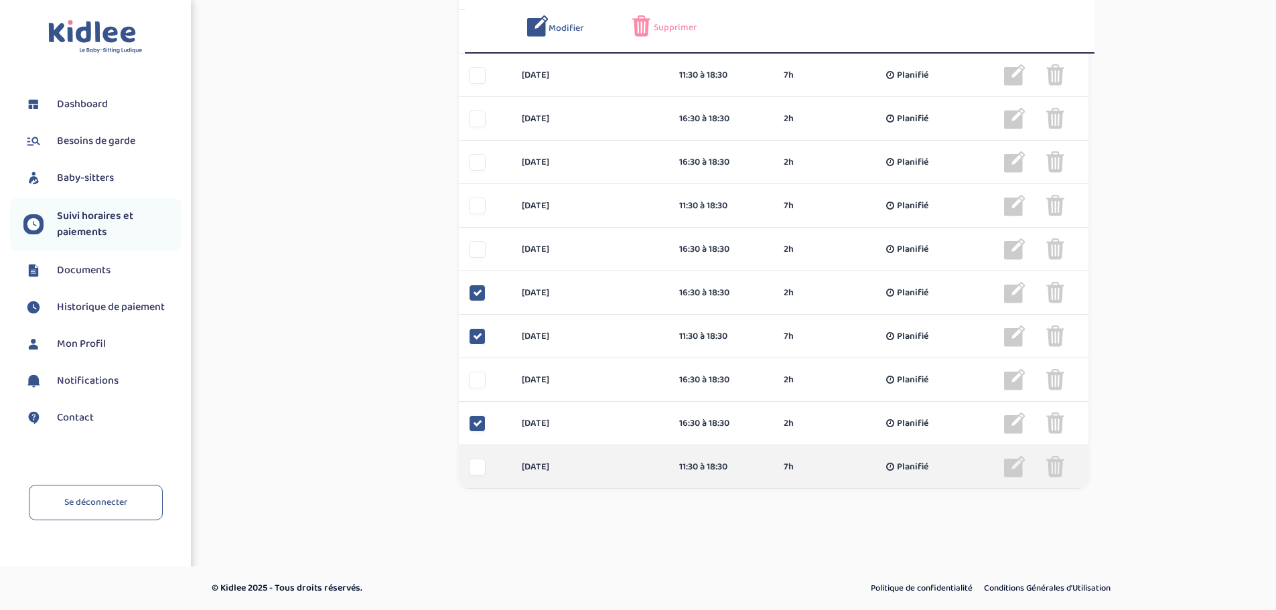
drag, startPoint x: 482, startPoint y: 464, endPoint x: 483, endPoint y: 456, distance: 8.8
click at [483, 456] on div "mercredi 31 déc 11:30 à 18:30 7h Planifié 7h Planifié ... Modifier Supprimer" at bounding box center [774, 468] width 630 height 44
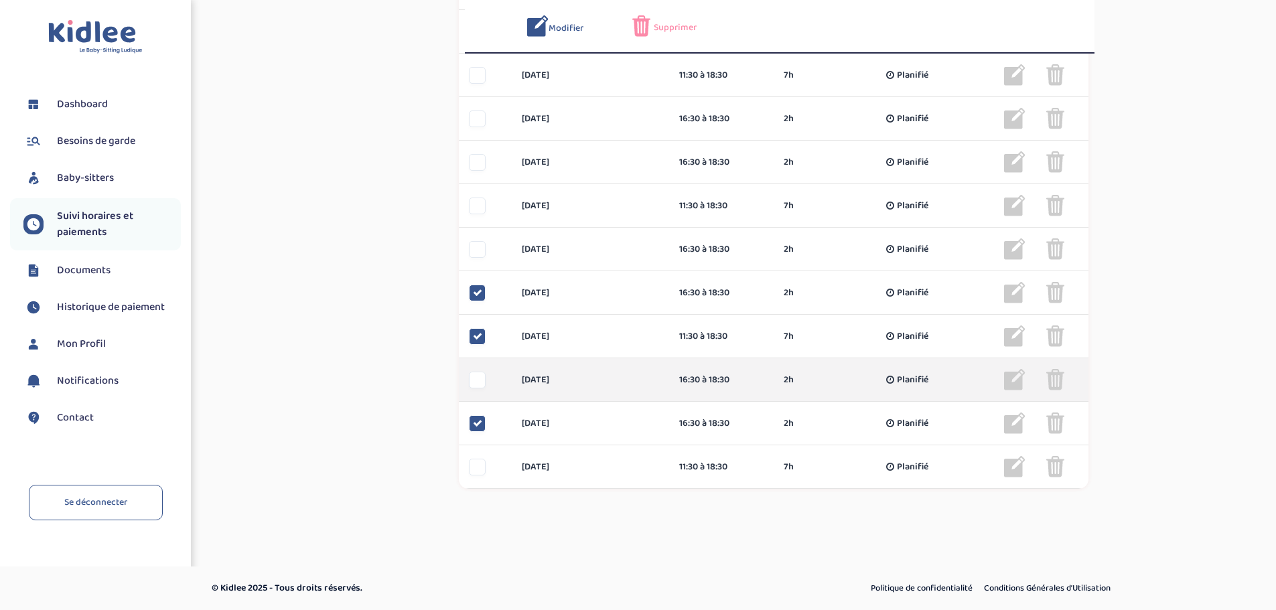
click at [484, 387] on div at bounding box center [477, 380] width 17 height 17
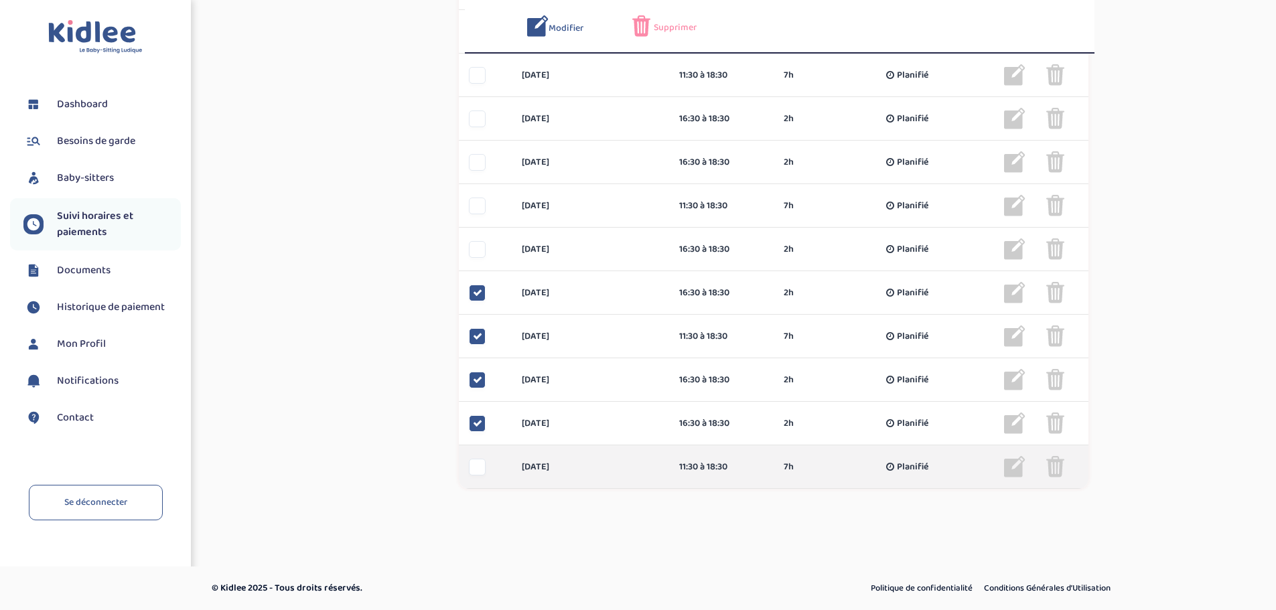
click at [480, 474] on div at bounding box center [477, 467] width 17 height 17
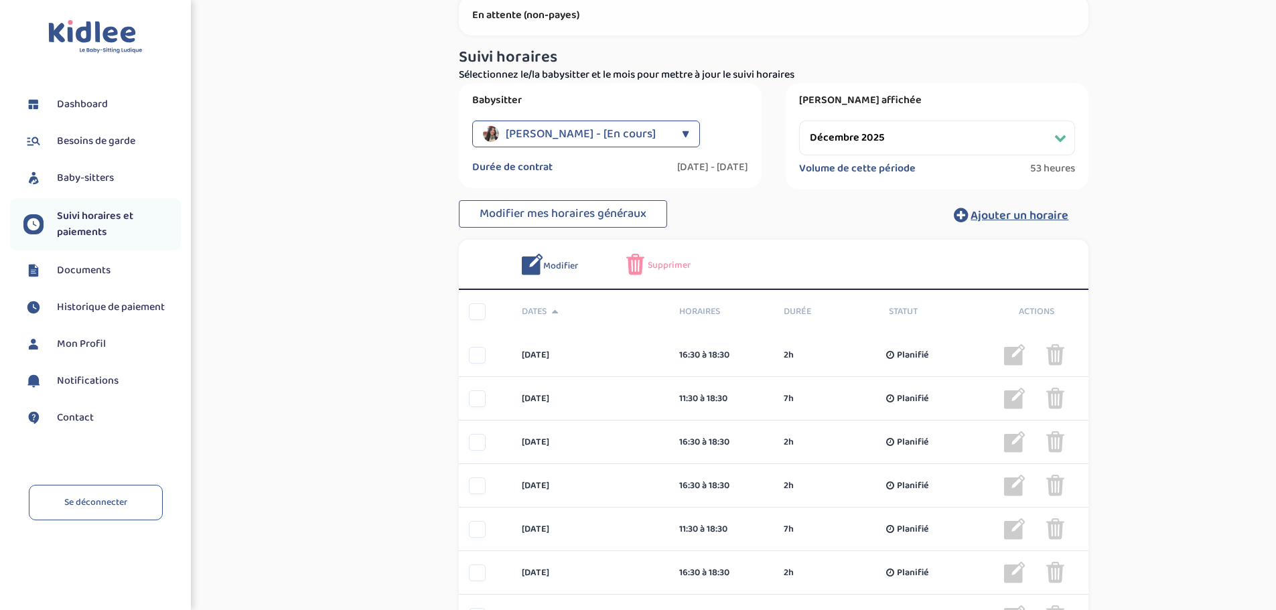
scroll to position [0, 0]
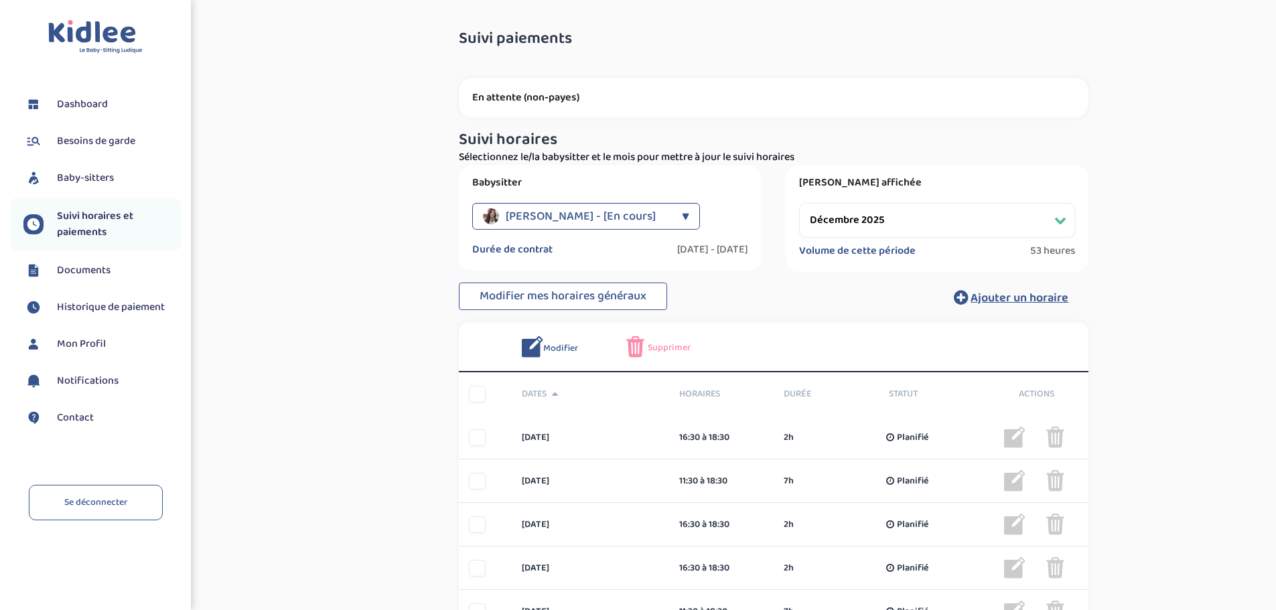
click at [658, 350] on span "Supprimer" at bounding box center [669, 348] width 43 height 14
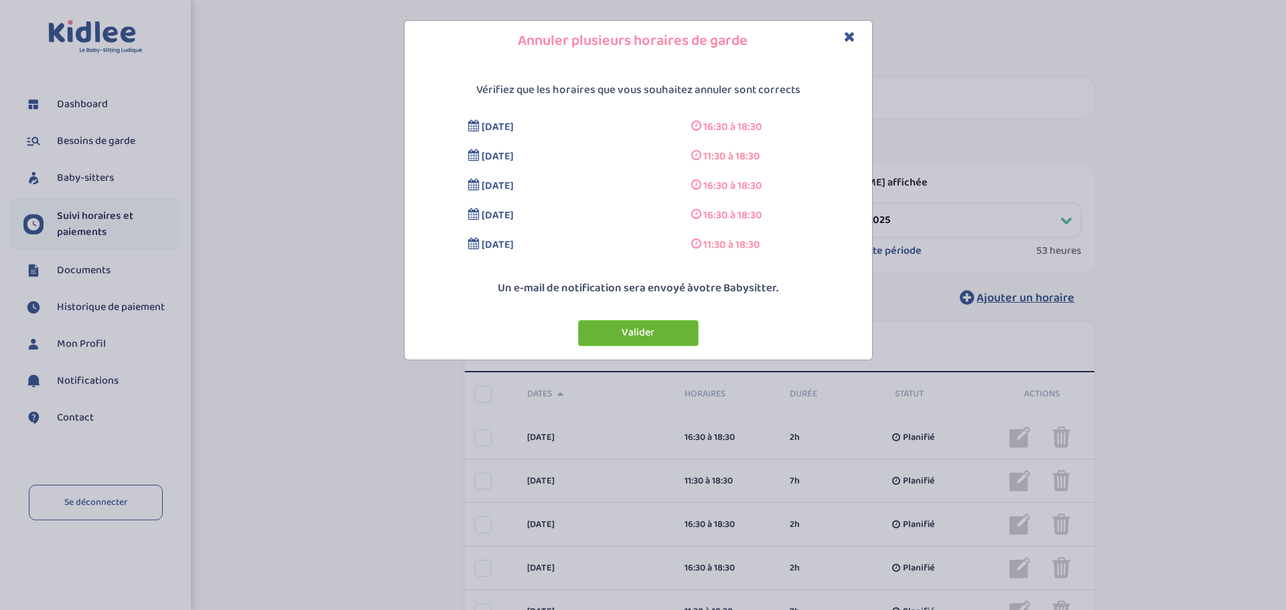
click at [650, 336] on button "Valider" at bounding box center [638, 333] width 121 height 26
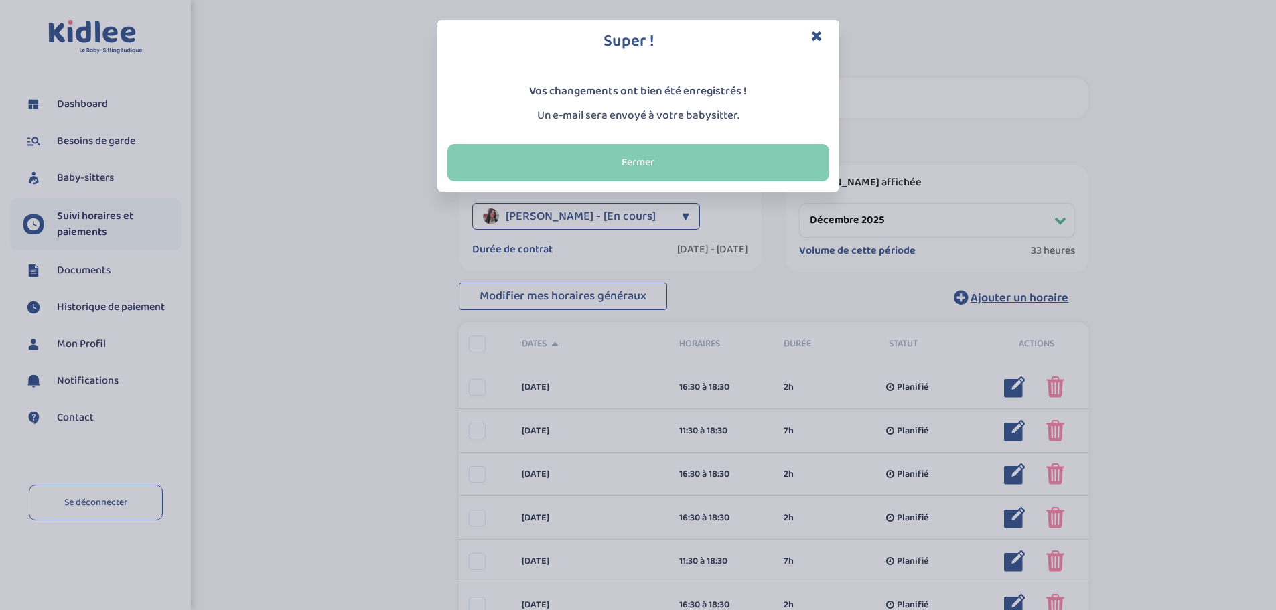
drag, startPoint x: 715, startPoint y: 148, endPoint x: 864, endPoint y: 205, distance: 159.3
click at [714, 148] on button "Fermer" at bounding box center [639, 163] width 382 height 38
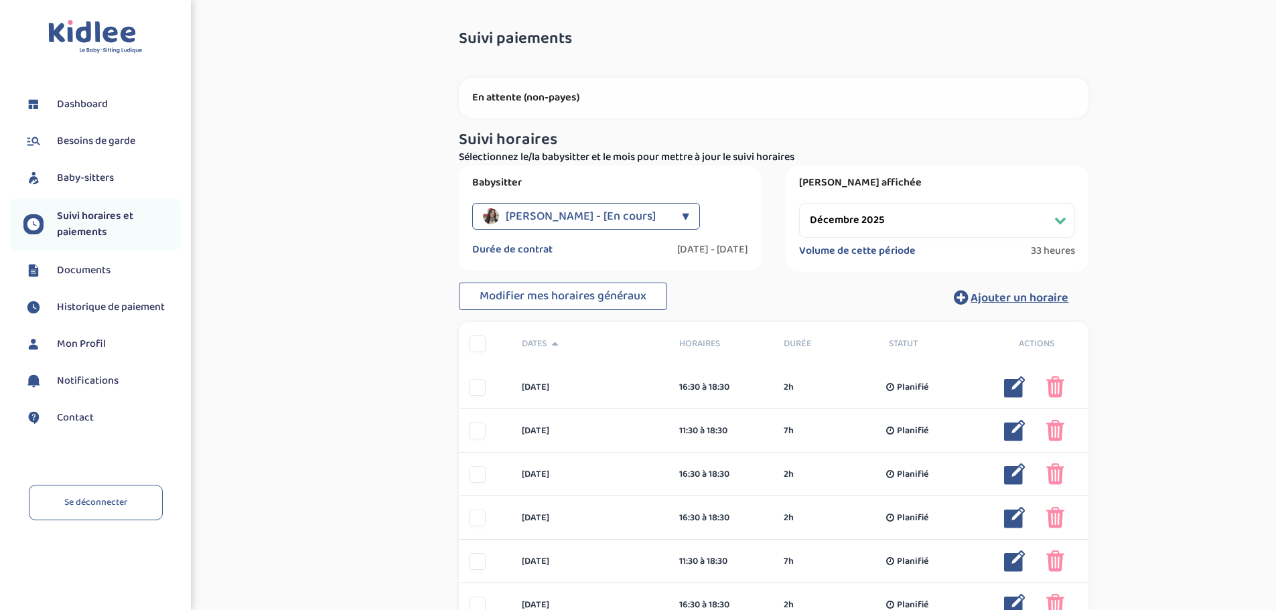
click at [870, 209] on select "Filtrer par mois septembre 2025 octobre 2025 novembre 2025 décembre 2025 janvie…" at bounding box center [937, 220] width 276 height 35
select select "janvier 2026"
click at [799, 203] on select "Filtrer par mois septembre 2025 octobre 2025 novembre 2025 décembre 2025 janvie…" at bounding box center [937, 220] width 276 height 35
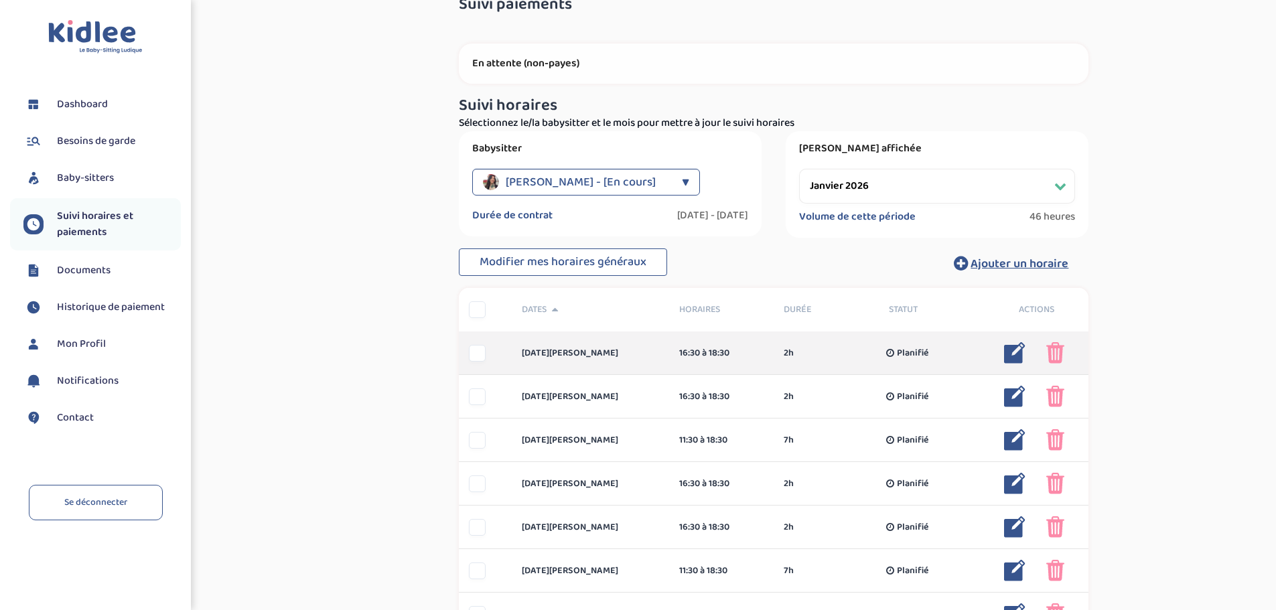
scroll to position [67, 0]
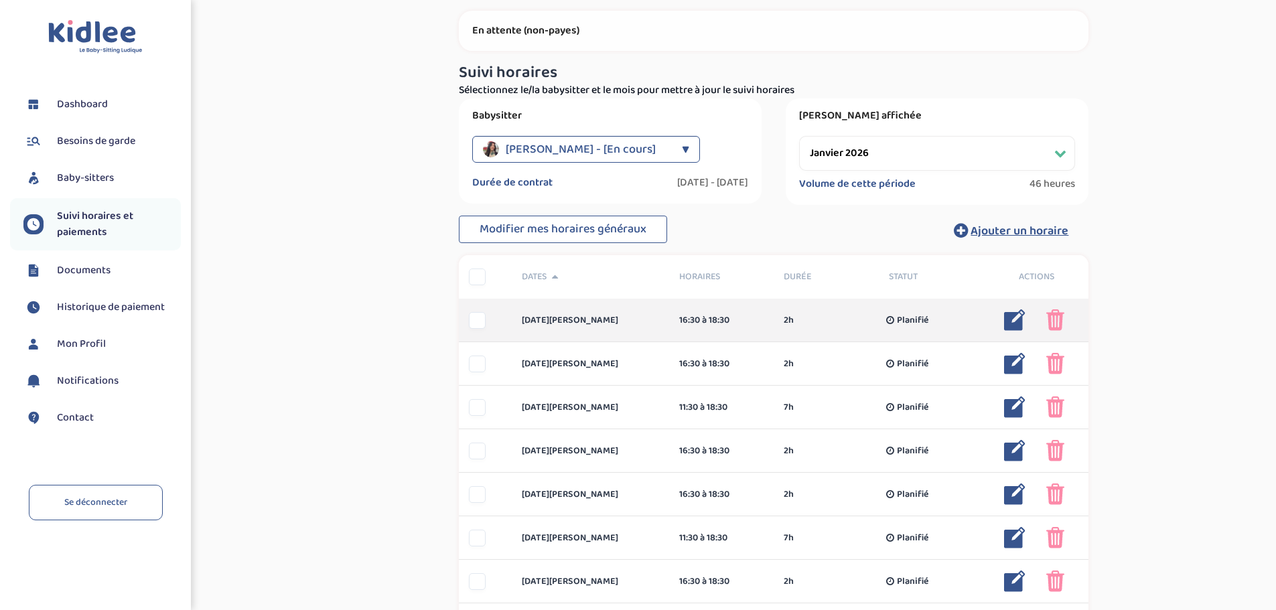
click at [482, 318] on div at bounding box center [477, 320] width 17 height 17
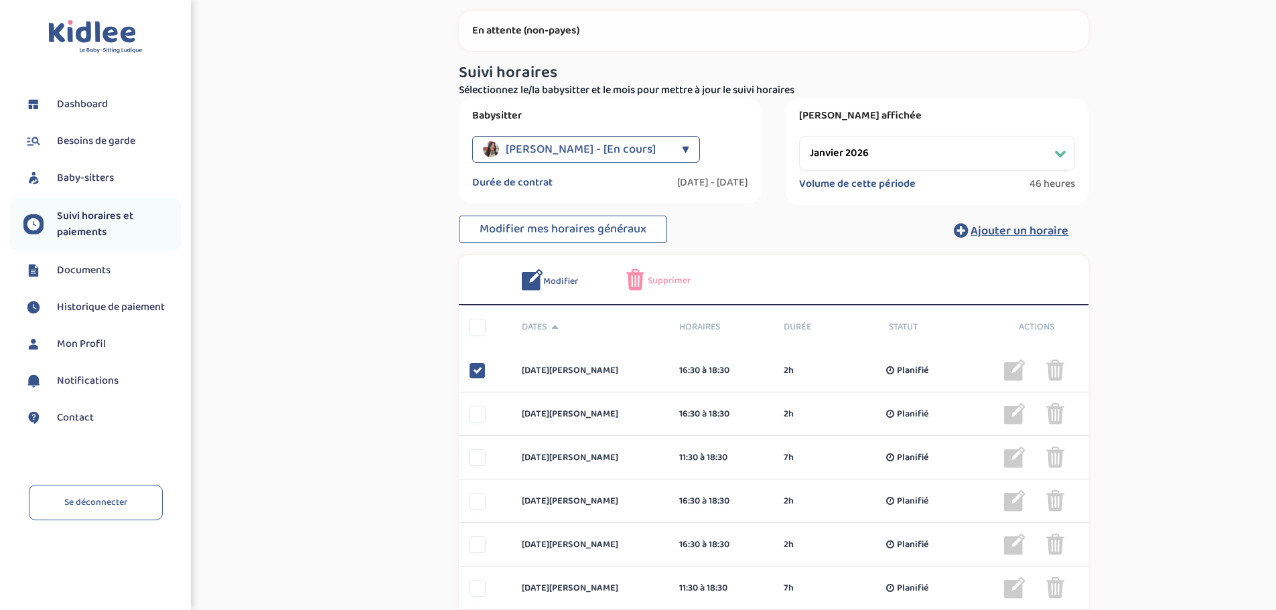
click at [679, 279] on span "Supprimer" at bounding box center [669, 281] width 43 height 14
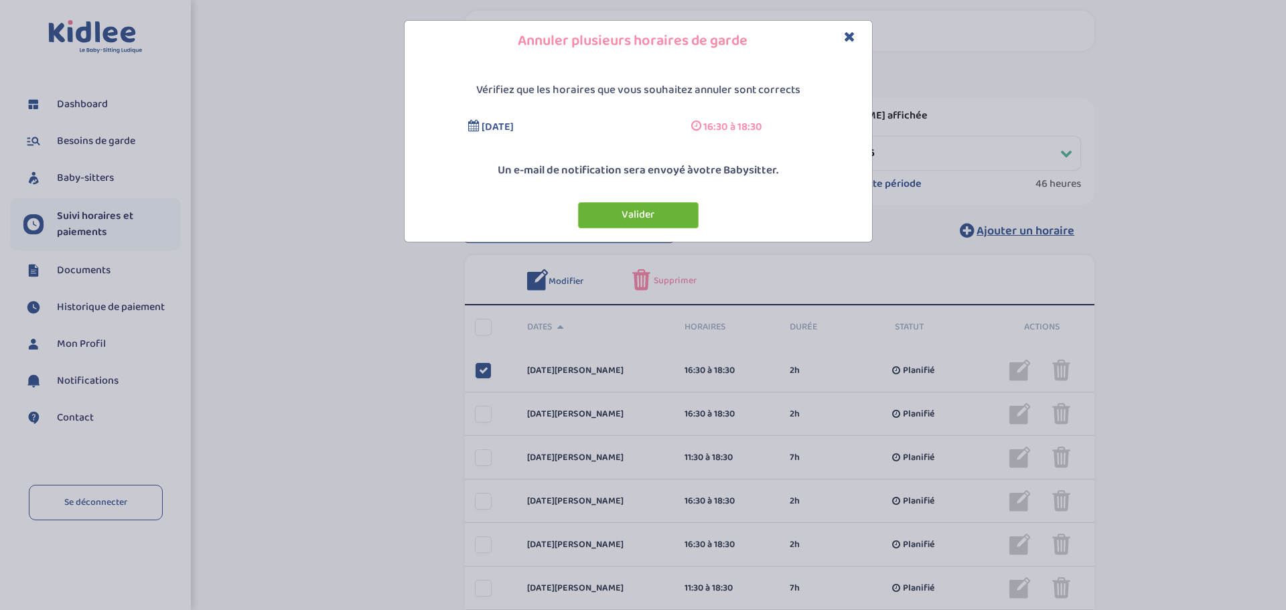
click at [661, 209] on button "Valider" at bounding box center [638, 215] width 121 height 26
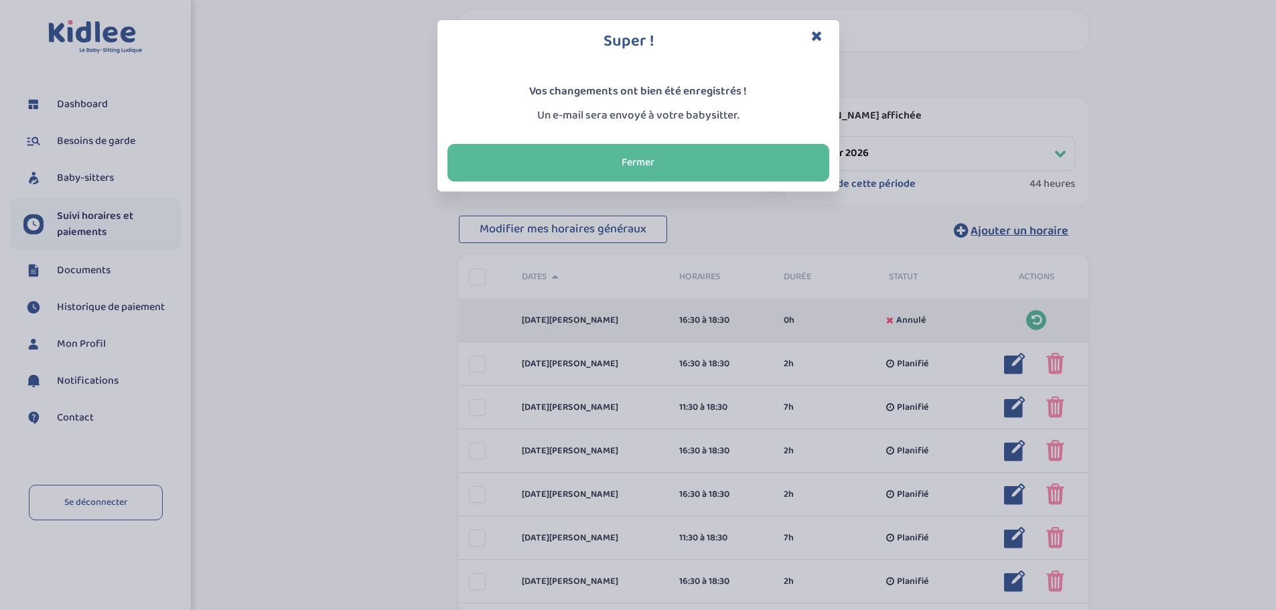
click at [651, 155] on button "Fermer" at bounding box center [639, 163] width 382 height 38
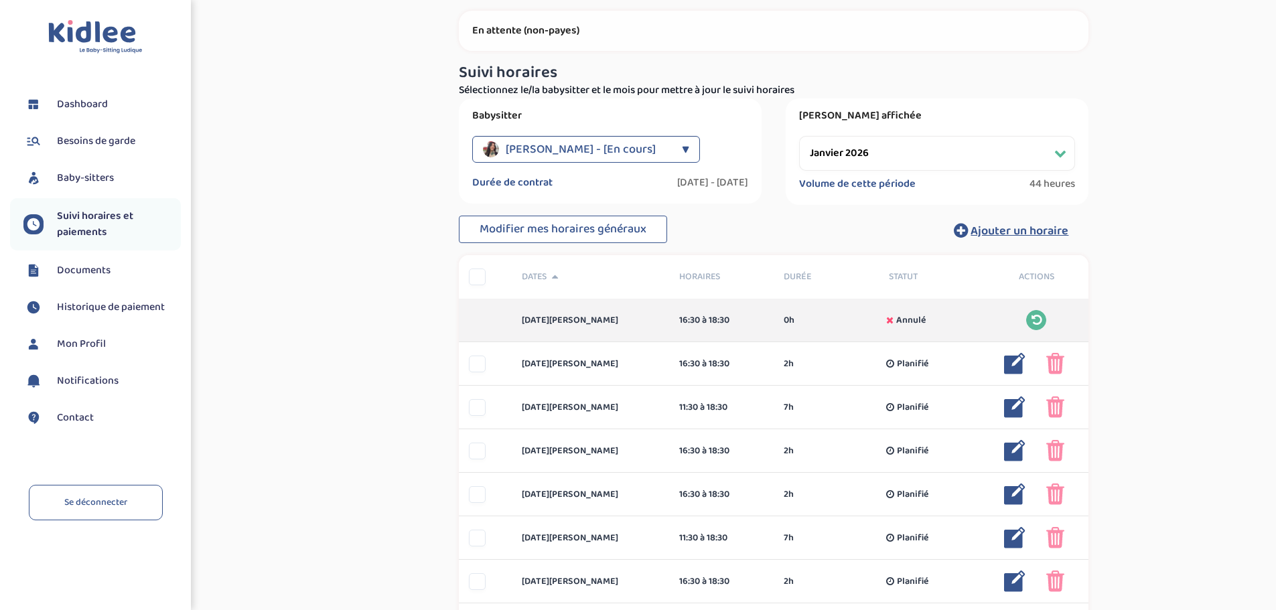
drag, startPoint x: 104, startPoint y: 495, endPoint x: 133, endPoint y: 477, distance: 34.0
click at [104, 495] on link "Se déconnecter" at bounding box center [96, 503] width 134 height 36
